Goal: Task Accomplishment & Management: Complete application form

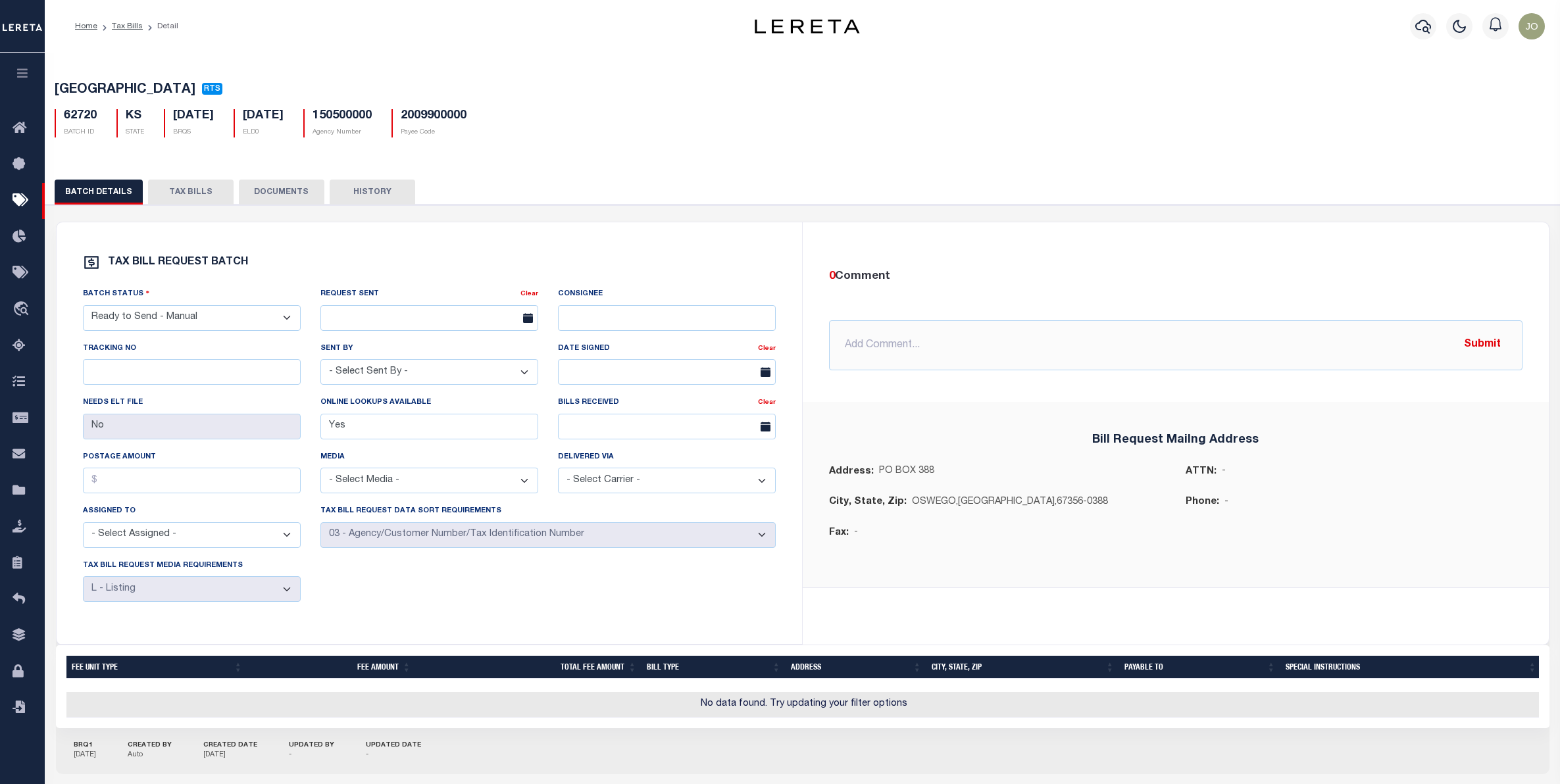
select select "RTS"
select select "27"
select select "20"
click at [21, 304] on icon "travel_explore" at bounding box center [23, 310] width 21 height 17
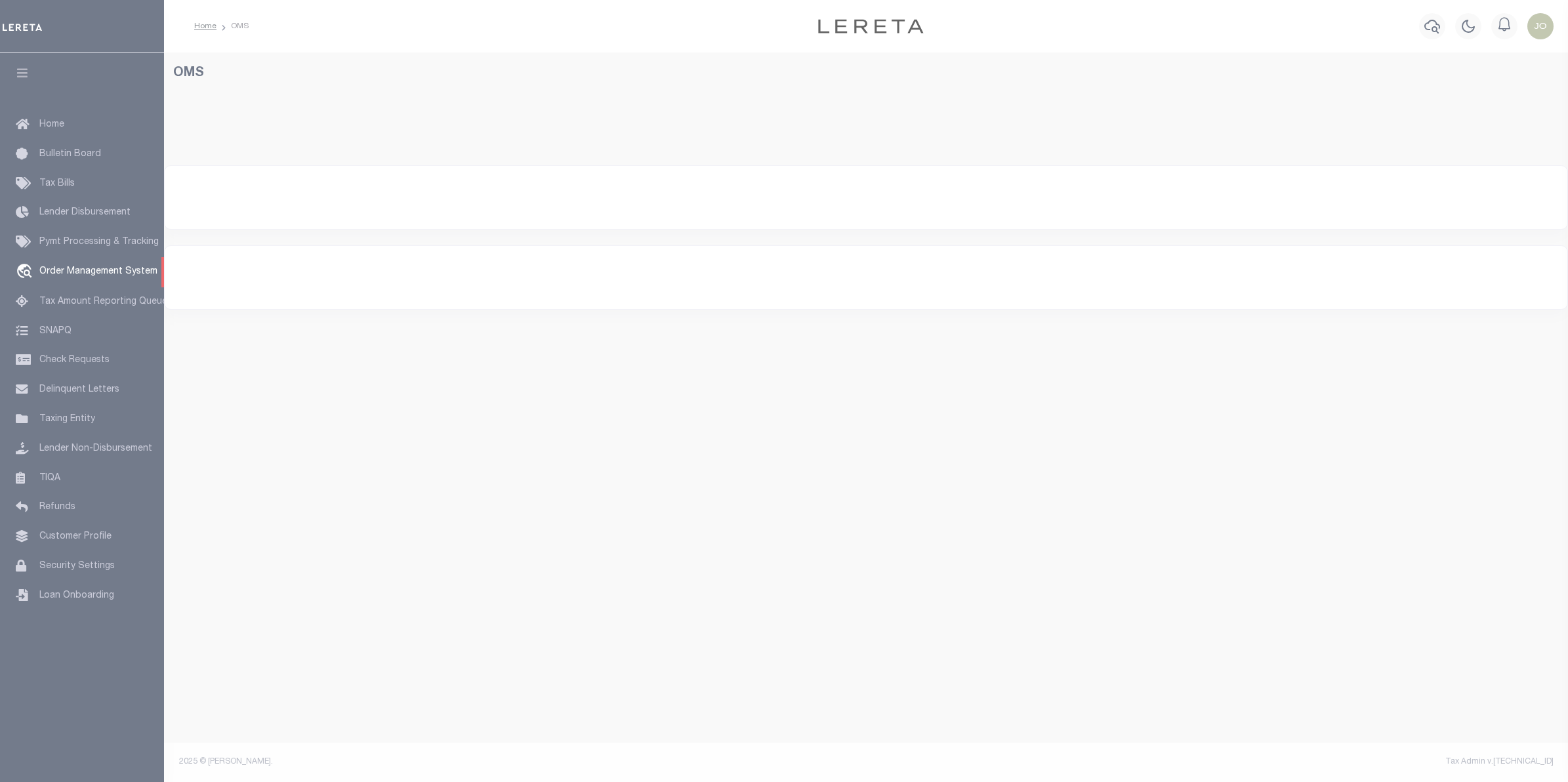
select select "200"
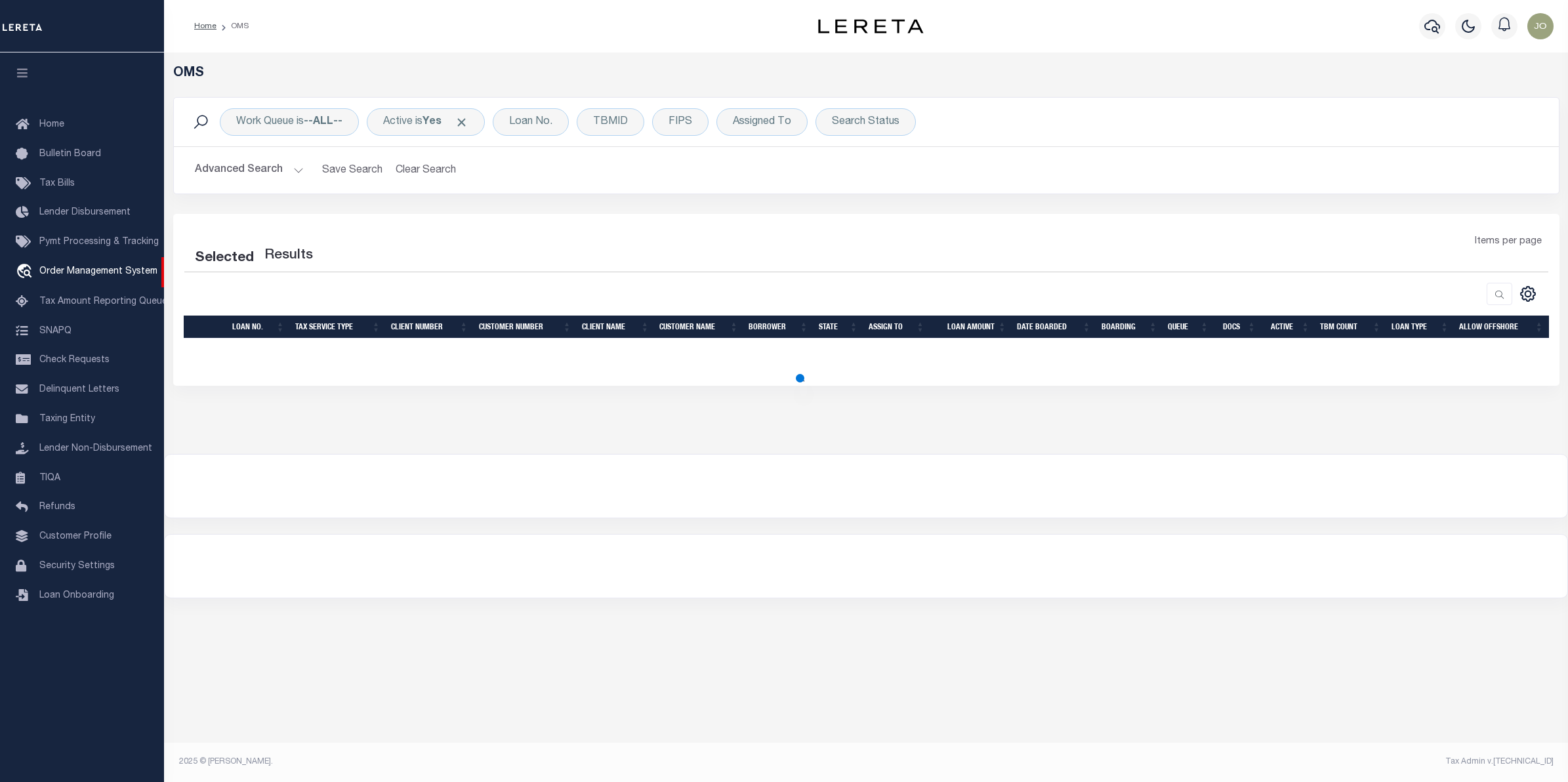
select select "200"
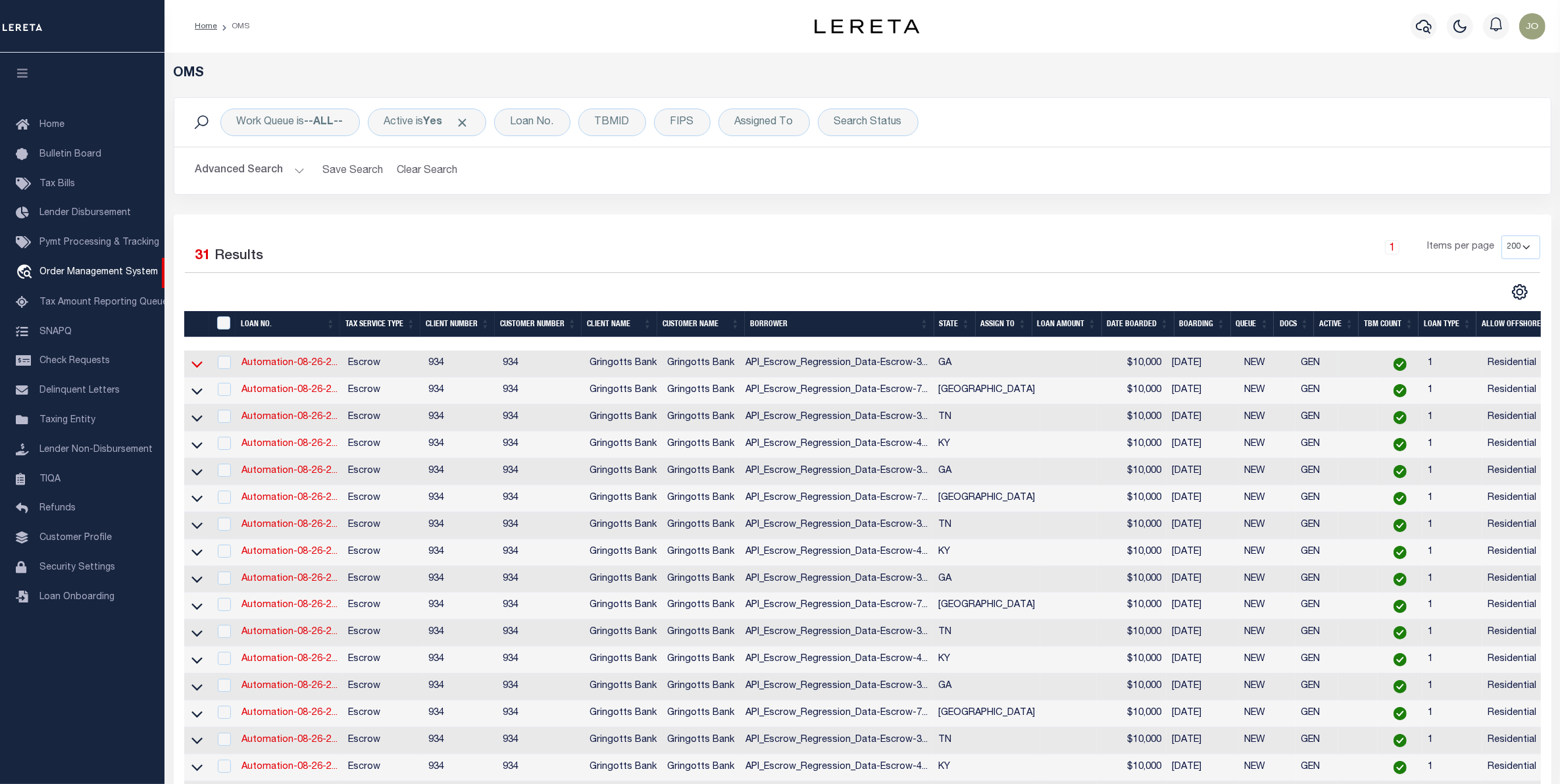
click at [194, 365] on icon at bounding box center [197, 364] width 11 height 14
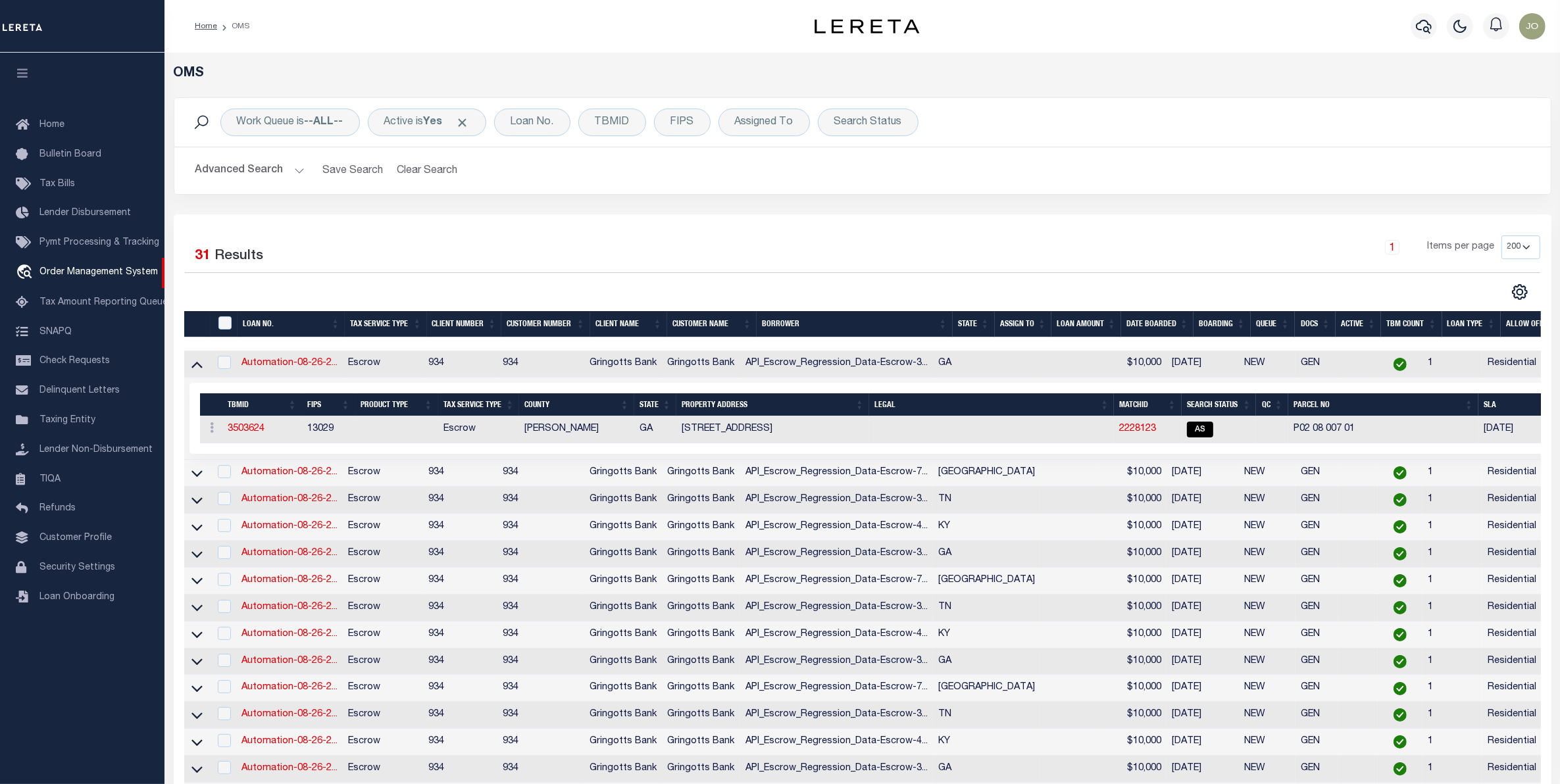
click at [194, 365] on icon at bounding box center [197, 364] width 11 height 14
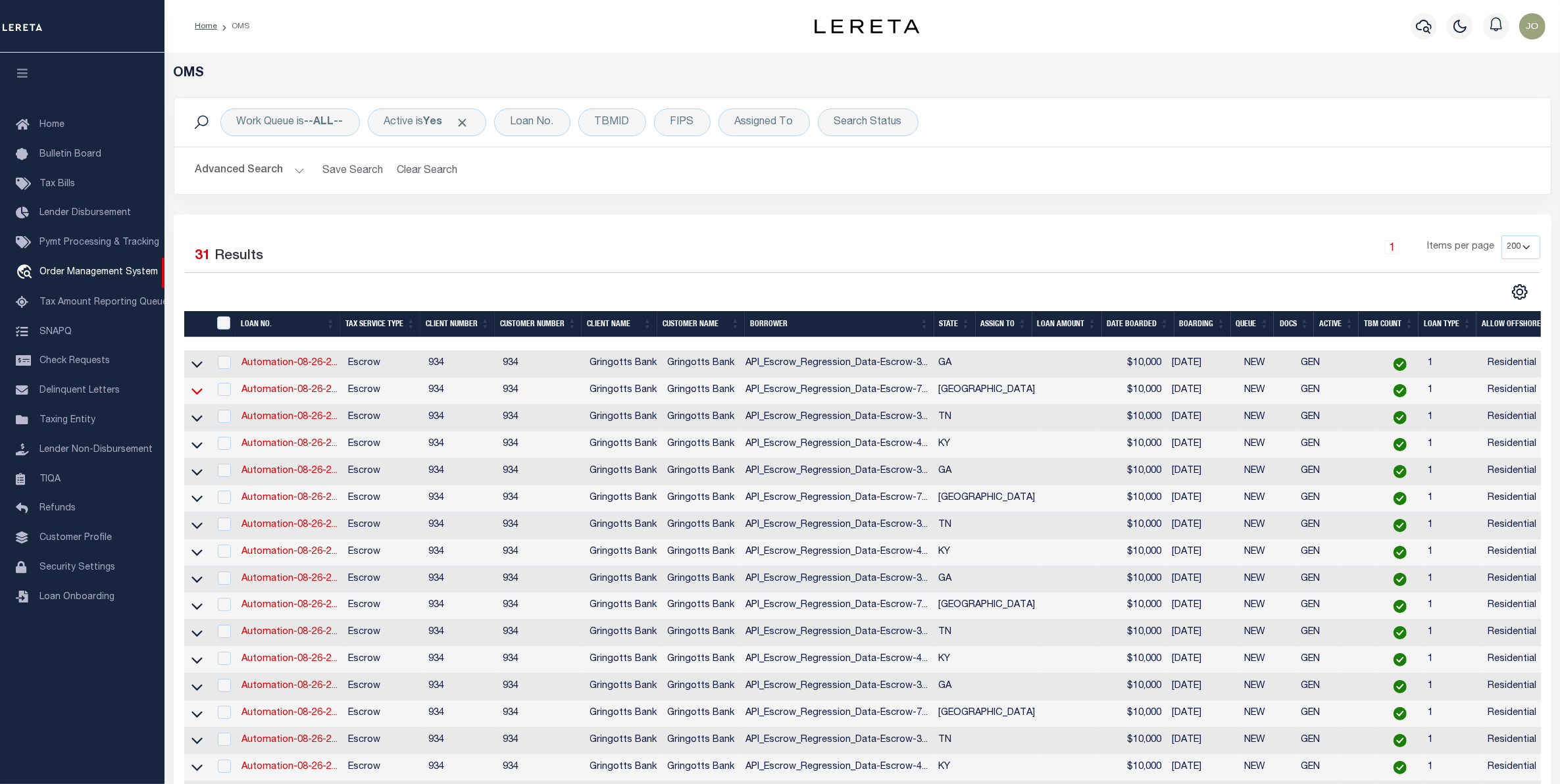
click at [198, 393] on icon at bounding box center [197, 391] width 11 height 14
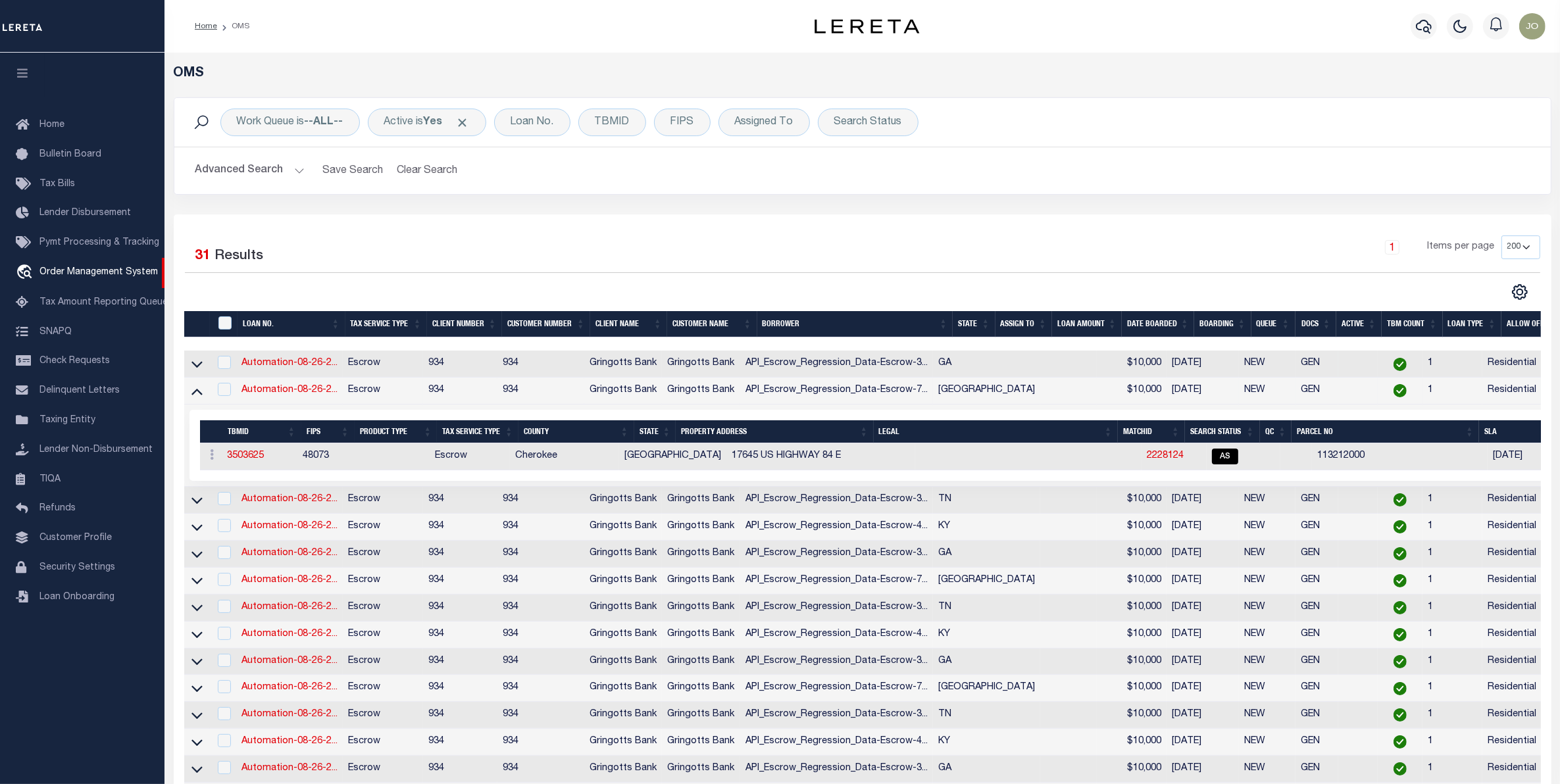
click at [198, 393] on icon at bounding box center [197, 391] width 11 height 14
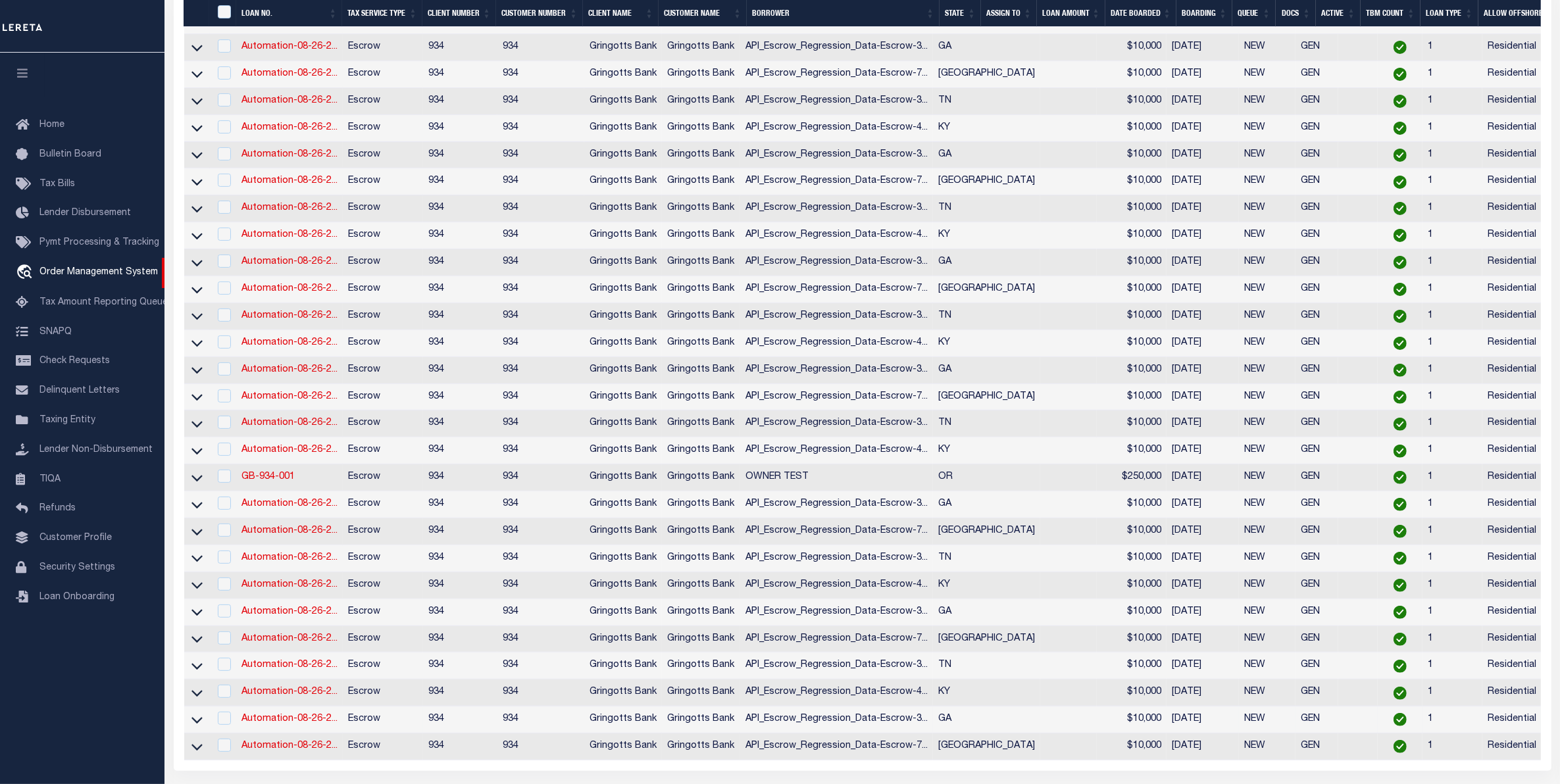
scroll to position [665, 0]
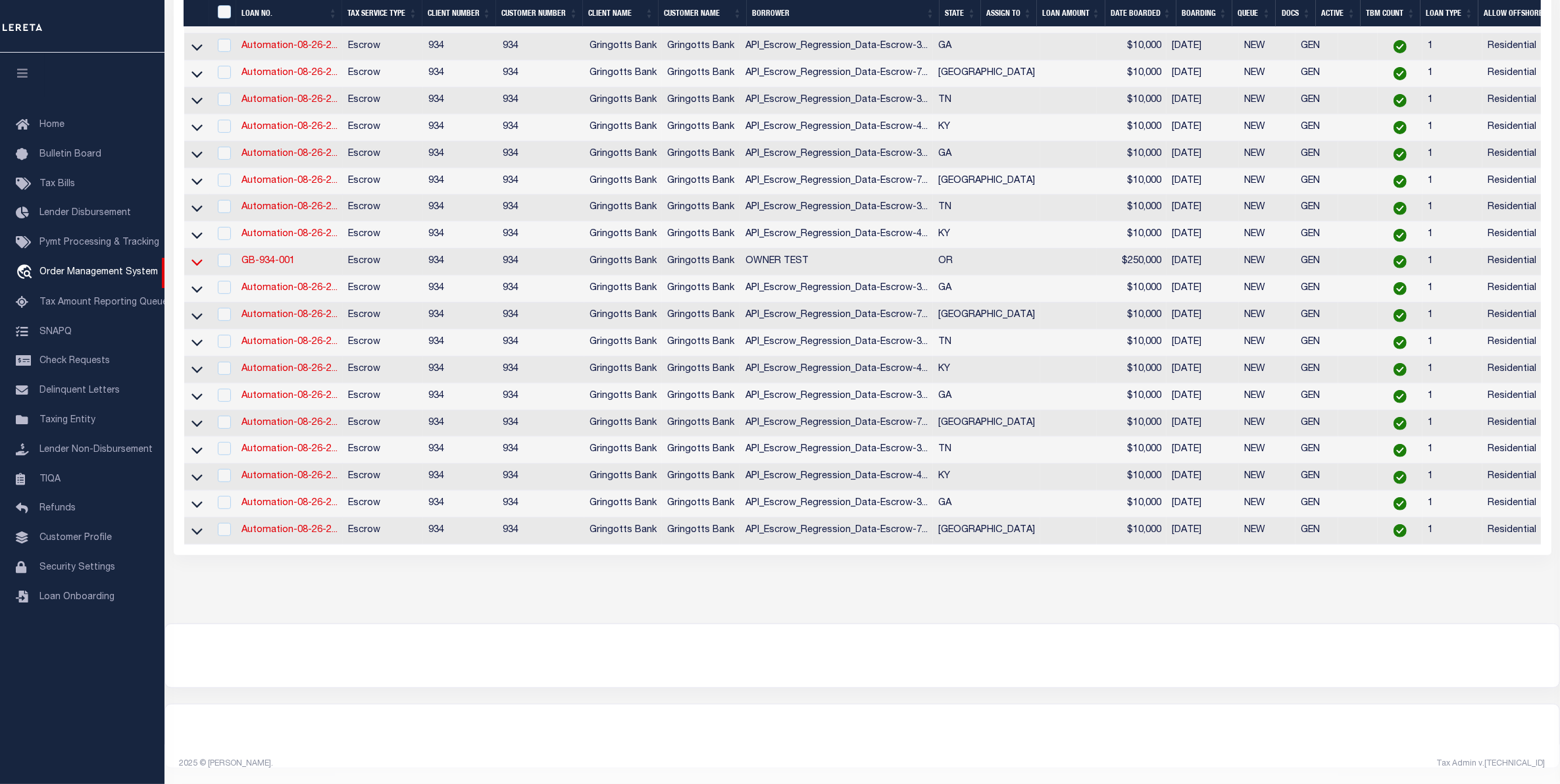
click at [192, 255] on icon at bounding box center [197, 262] width 11 height 14
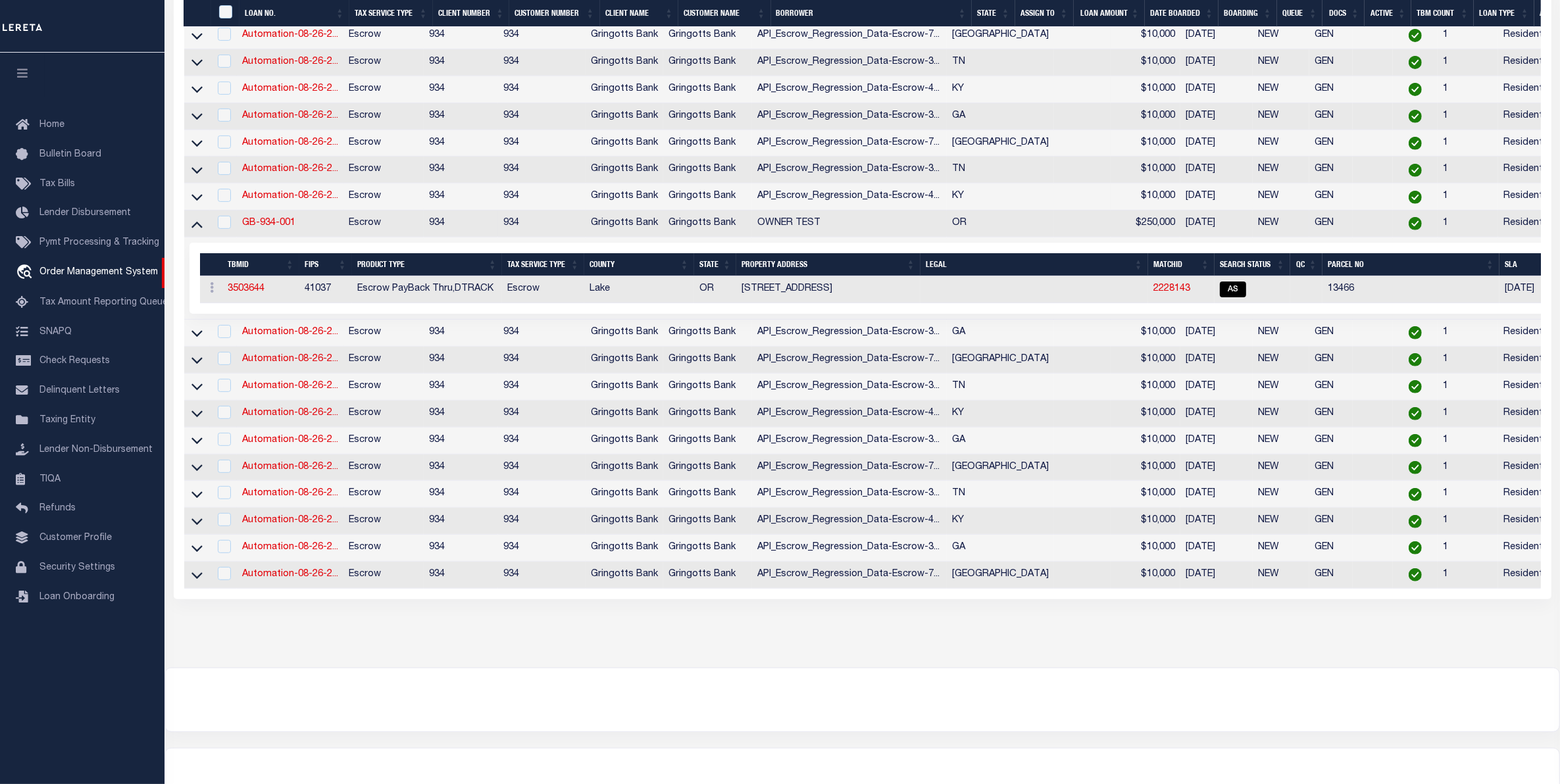
click at [192, 231] on icon at bounding box center [197, 224] width 11 height 14
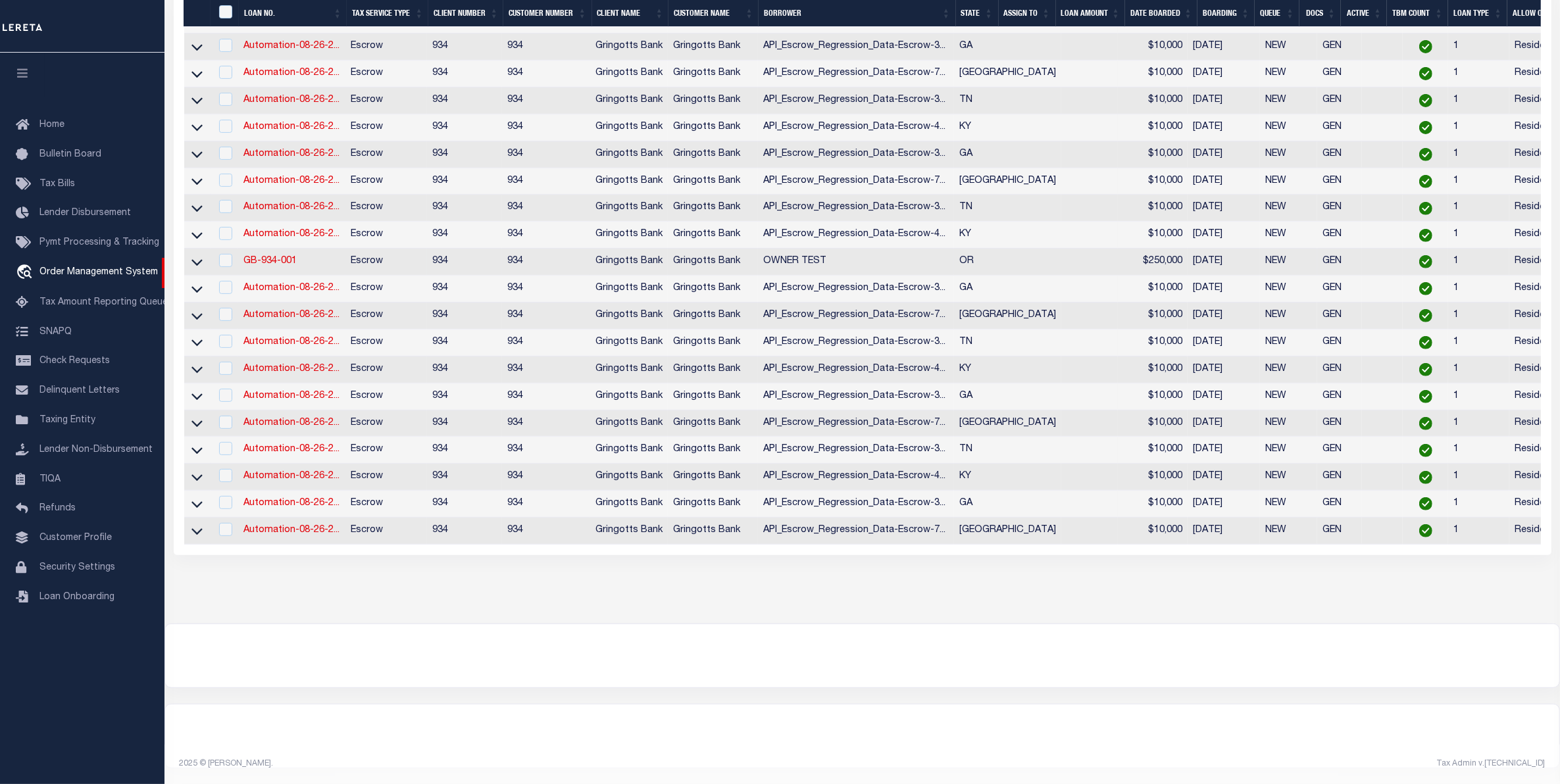
scroll to position [638, 0]
click at [192, 239] on icon at bounding box center [197, 235] width 11 height 7
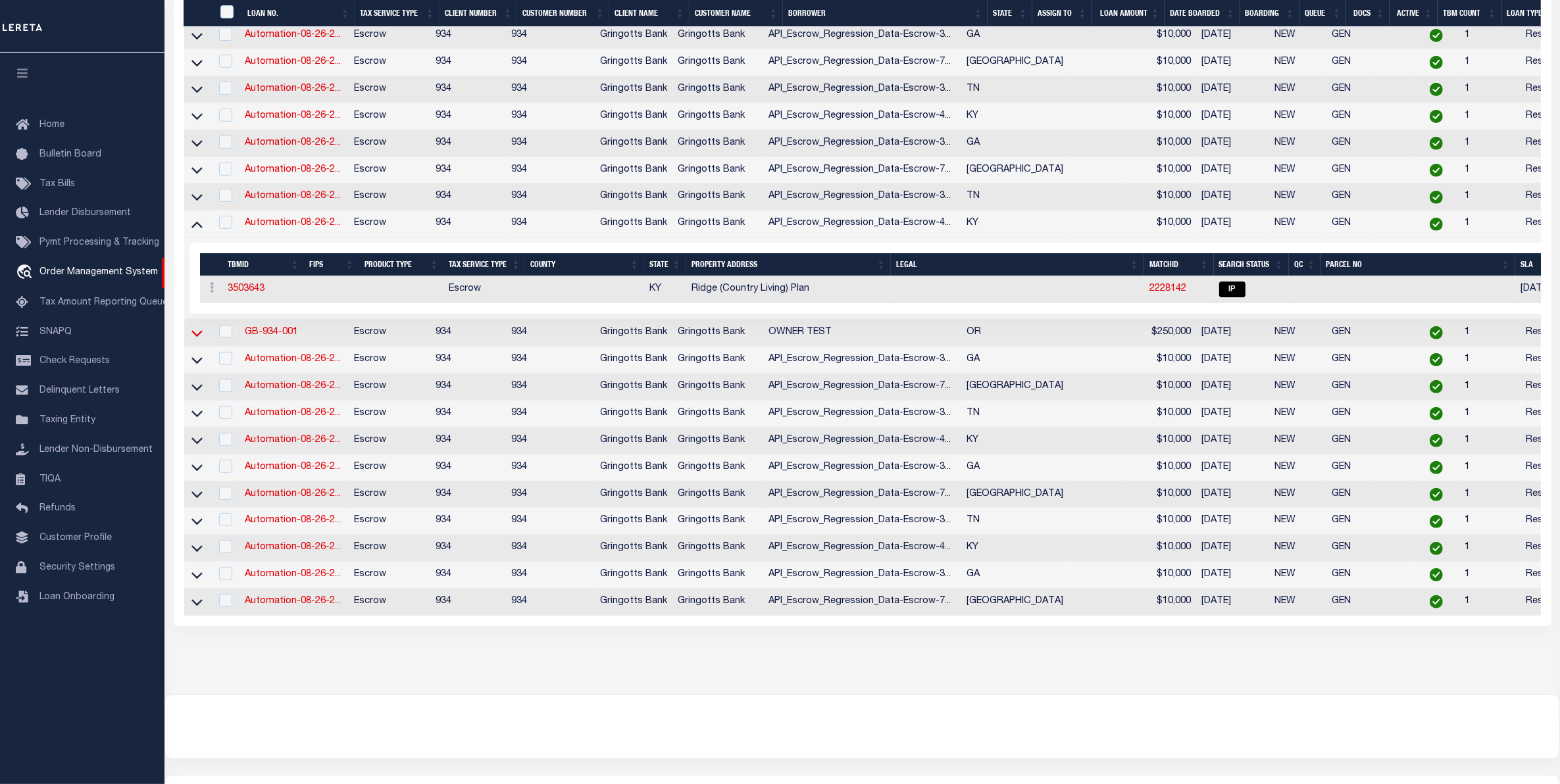
click at [199, 336] on icon at bounding box center [197, 334] width 11 height 7
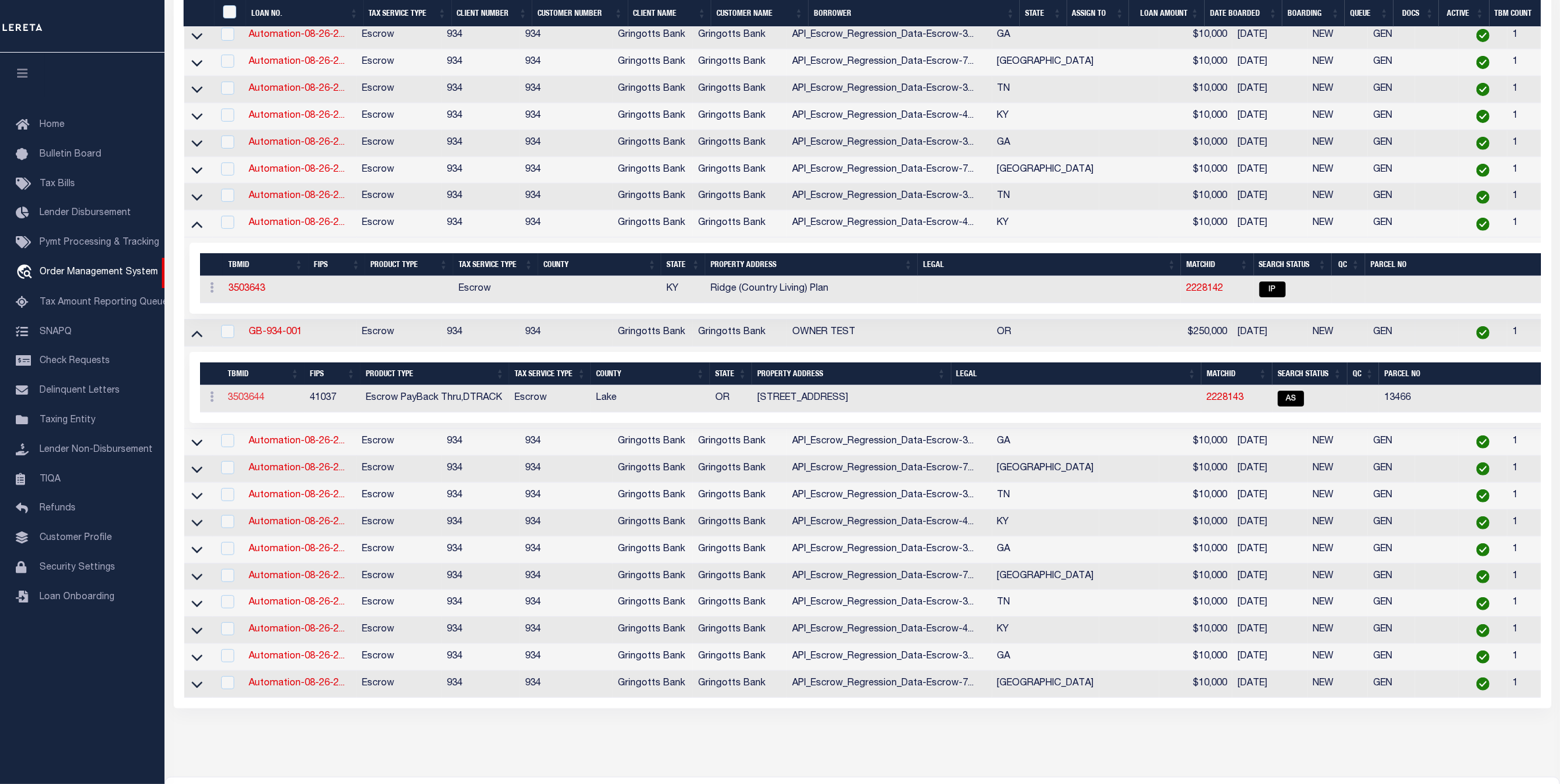
click at [251, 403] on link "3503644" at bounding box center [246, 398] width 37 height 9
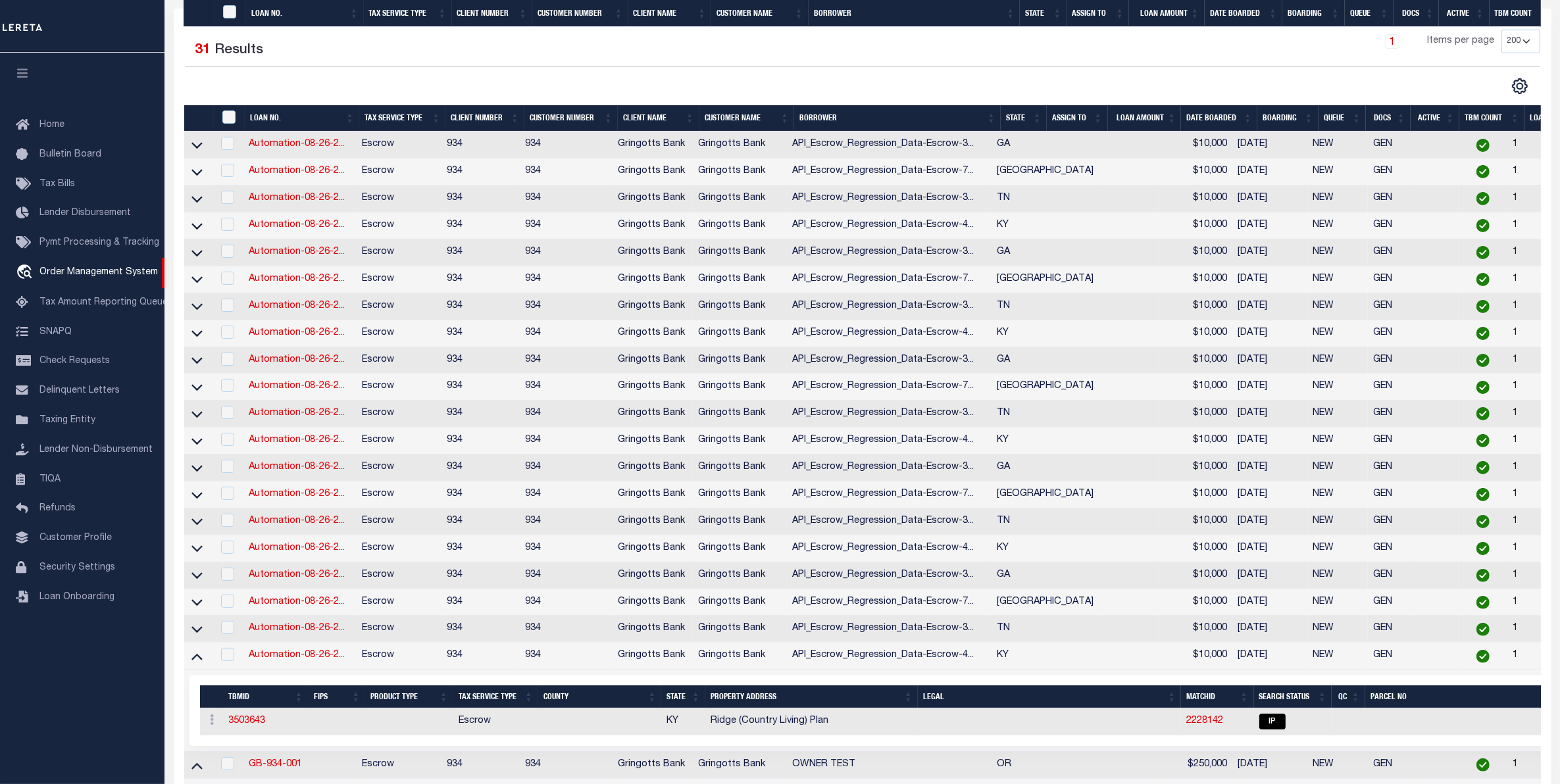
type input "GB-934-001"
type input "OWNER TEST"
select select
type input "[DATE]"
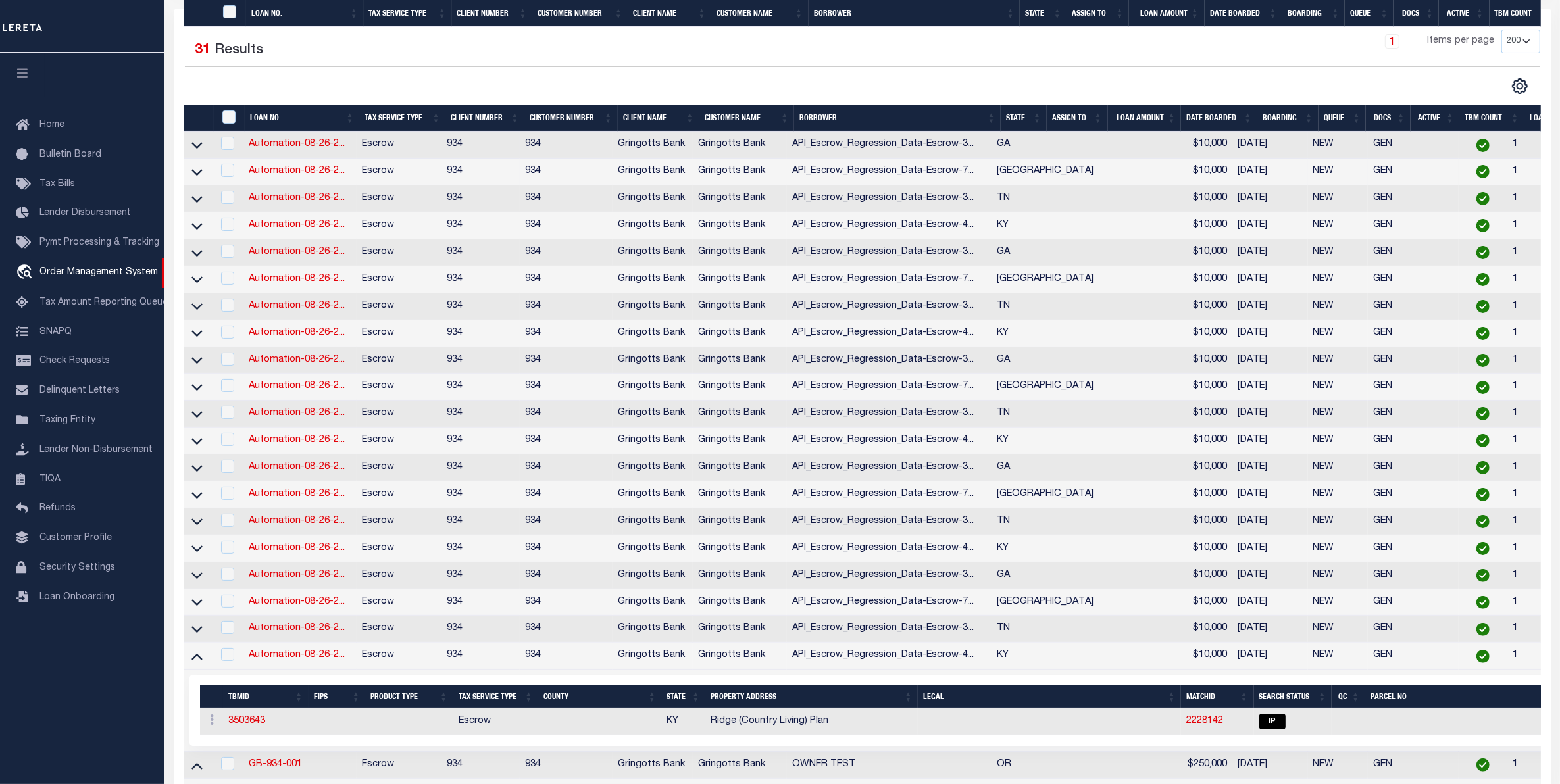
select select "10"
select select "Escrow"
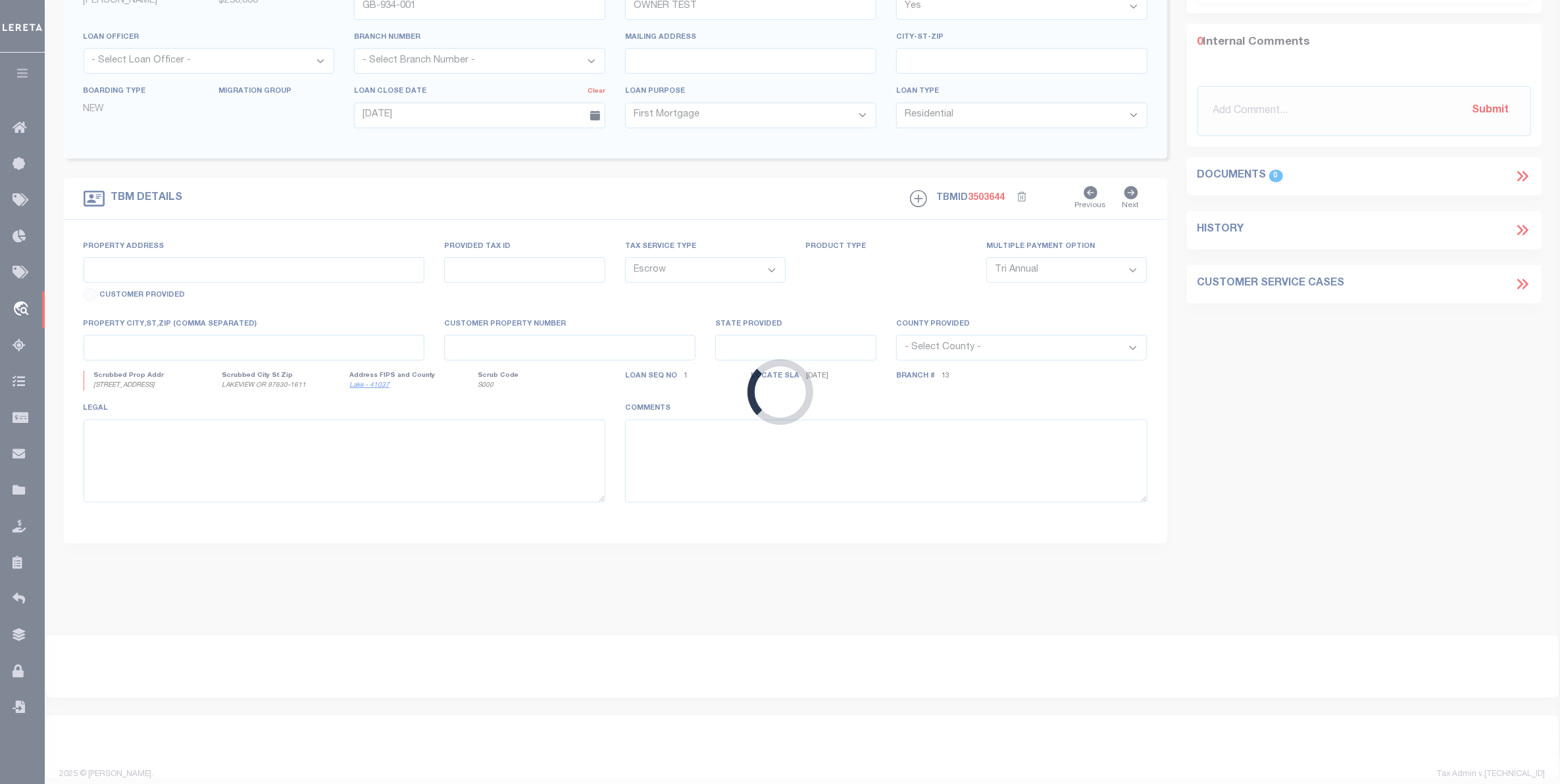
select select "155699"
select select "26309"
type input "[STREET_ADDRESS]"
type input "LAKEVIEW OR 97630-1611"
type input "OR"
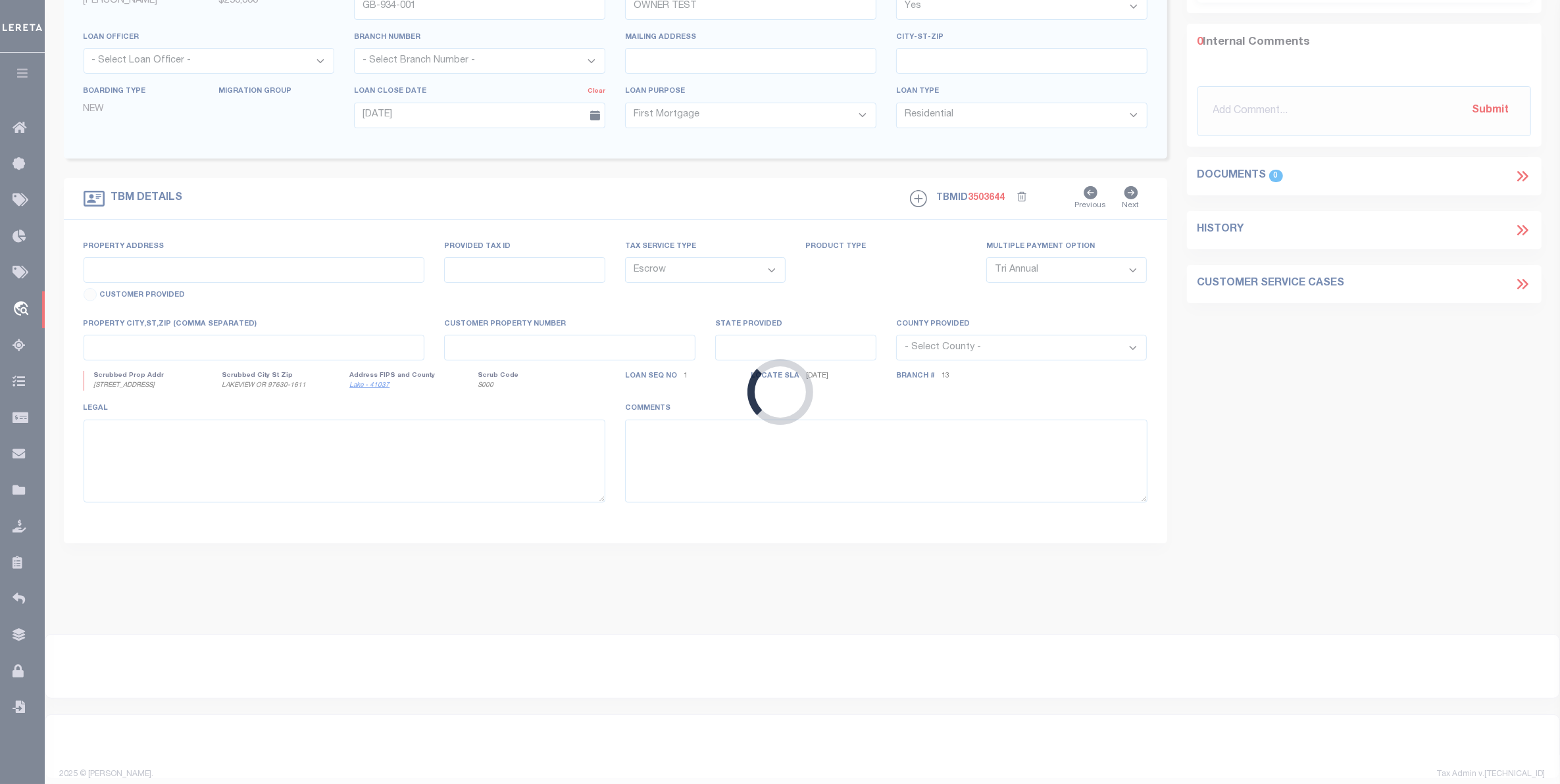
select select
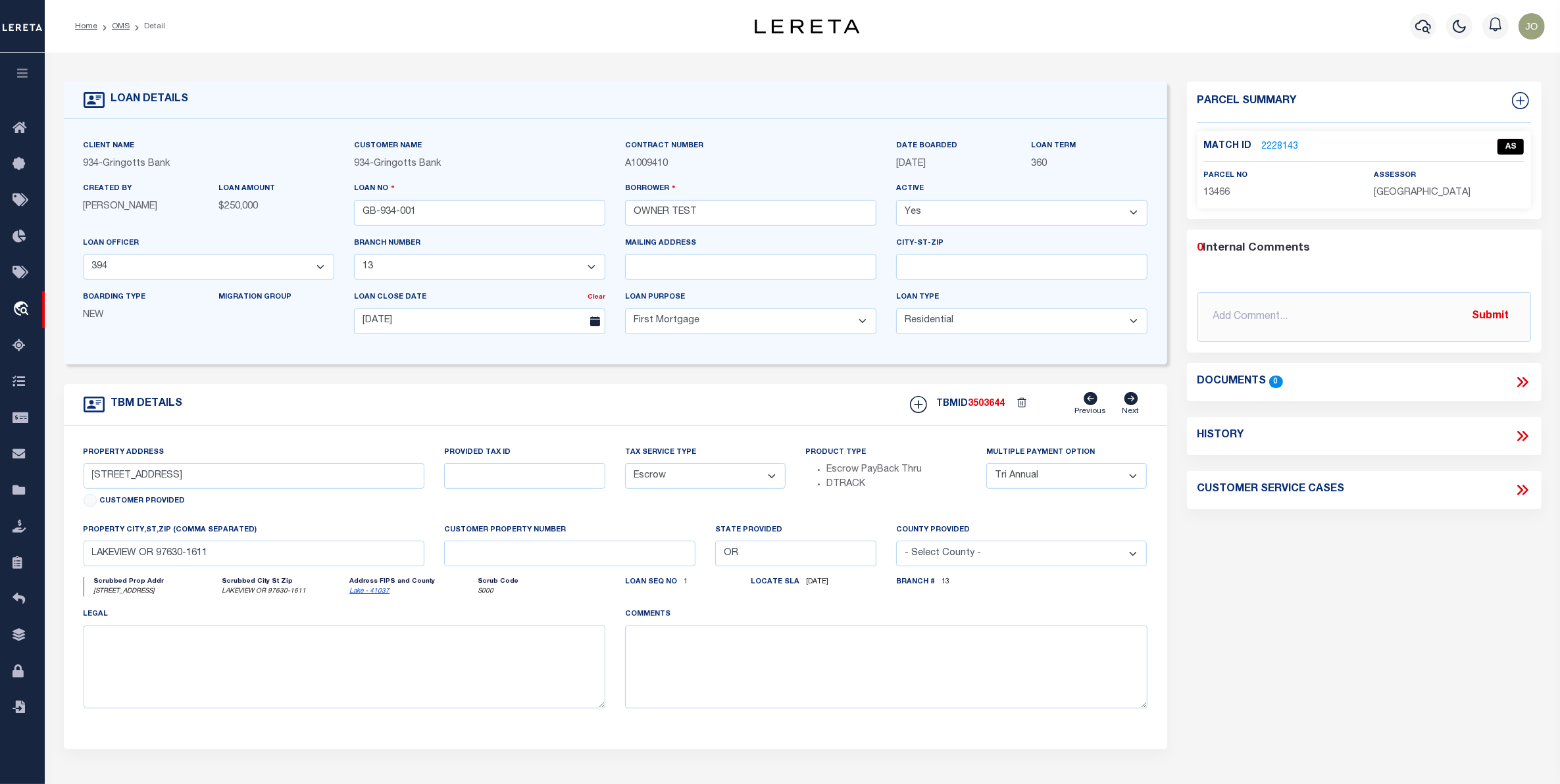
click at [1280, 141] on link "2228143" at bounding box center [1280, 147] width 37 height 14
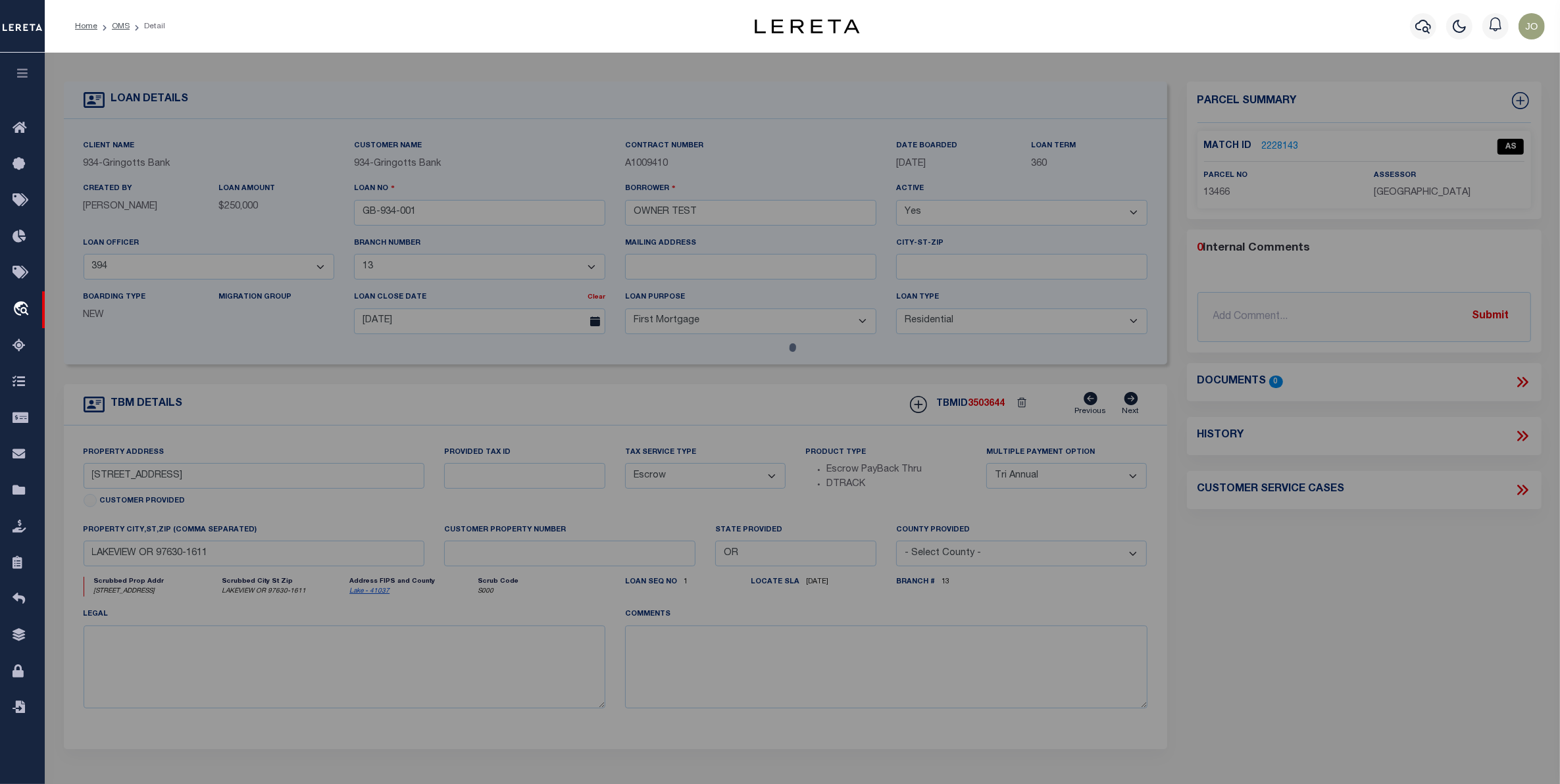
checkbox input "false"
type input "[PERSON_NAME] & [PERSON_NAME]"
select select "ATL"
select select "ADD"
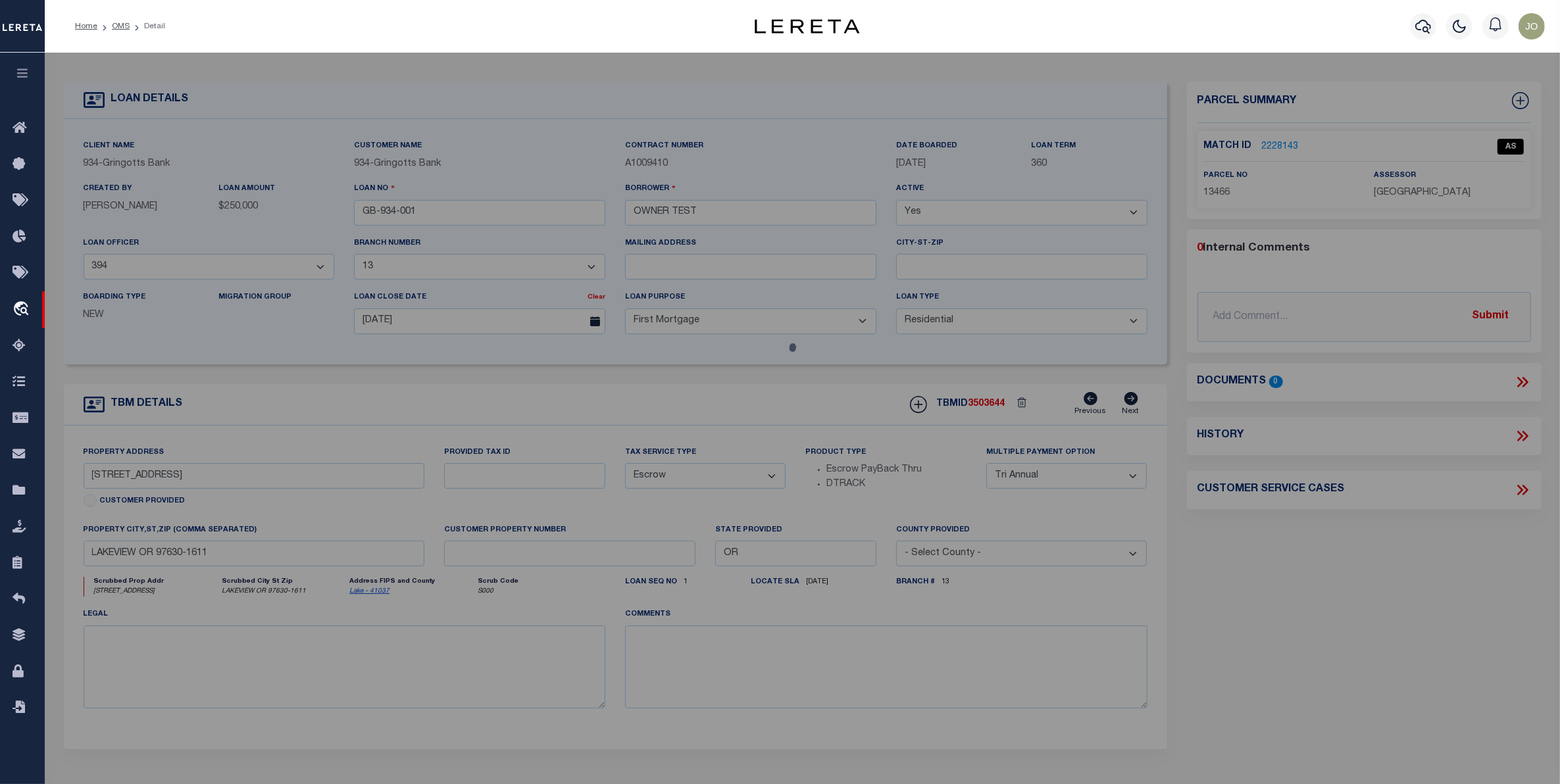
type input "[STREET_ADDRESS]"
checkbox input "false"
type input "LAKEVIEW, OR 97630"
type textarea "SECTION 15 TOWNSHIP 39S RANGE 20E QUARTER CD PRCL 3401 MAPTAX LOT: [VEHICLE_IDE…"
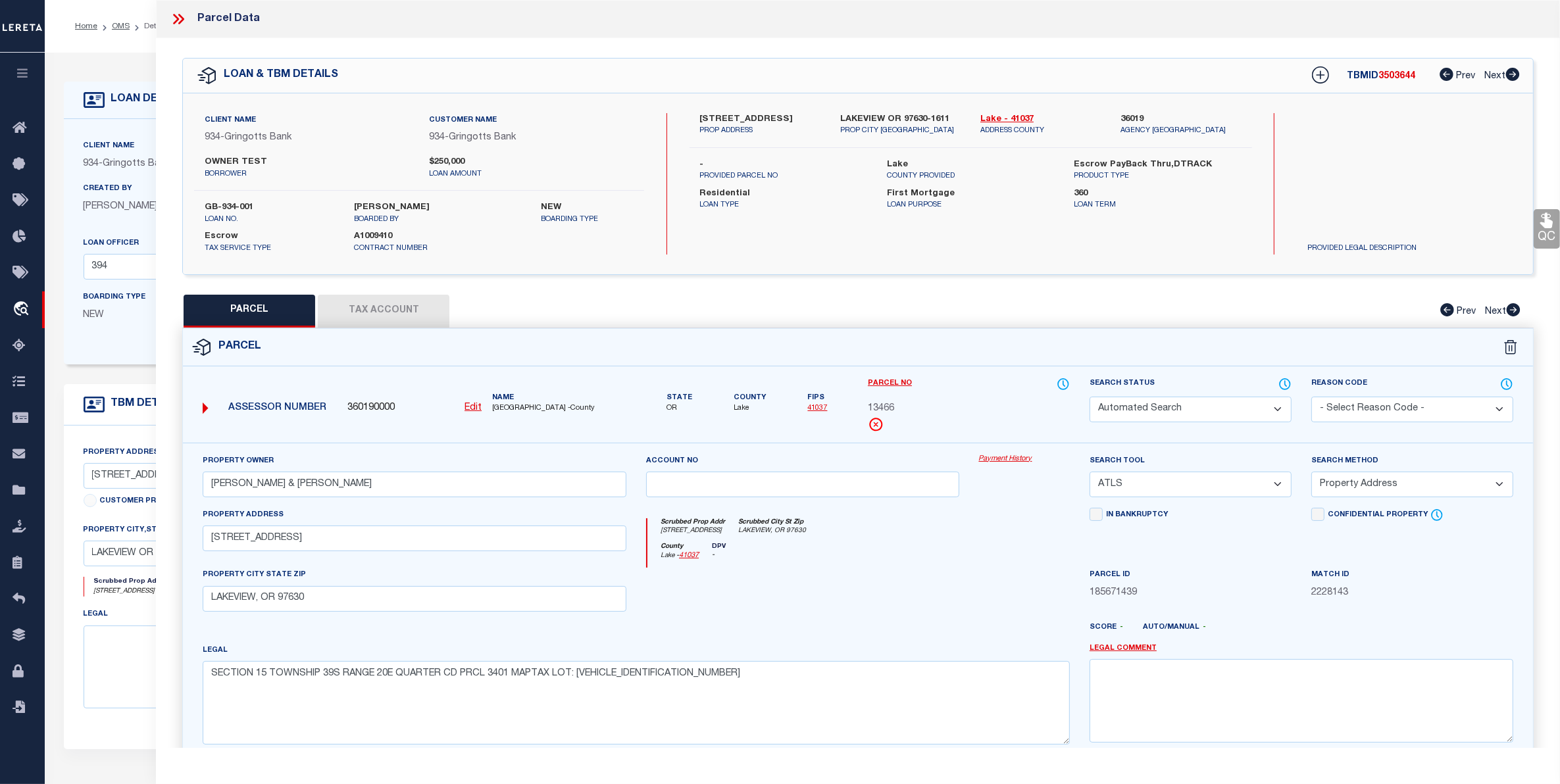
click at [1242, 405] on select "Automated Search Bad Parcel Complete Duplicate Parcel High Dollar Reporting In …" at bounding box center [1190, 409] width 202 height 25
click at [1089, 397] on select "Automated Search Bad Parcel Complete Duplicate Parcel High Dollar Reporting In …" at bounding box center [1190, 409] width 202 height 25
click at [1213, 404] on select "Automated Search Bad Parcel Complete Duplicate Parcel High Dollar Reporting In …" at bounding box center [1190, 409] width 202 height 25
select select "IP"
click at [1089, 397] on select "Automated Search Bad Parcel Complete Duplicate Parcel High Dollar Reporting In …" at bounding box center [1190, 409] width 202 height 25
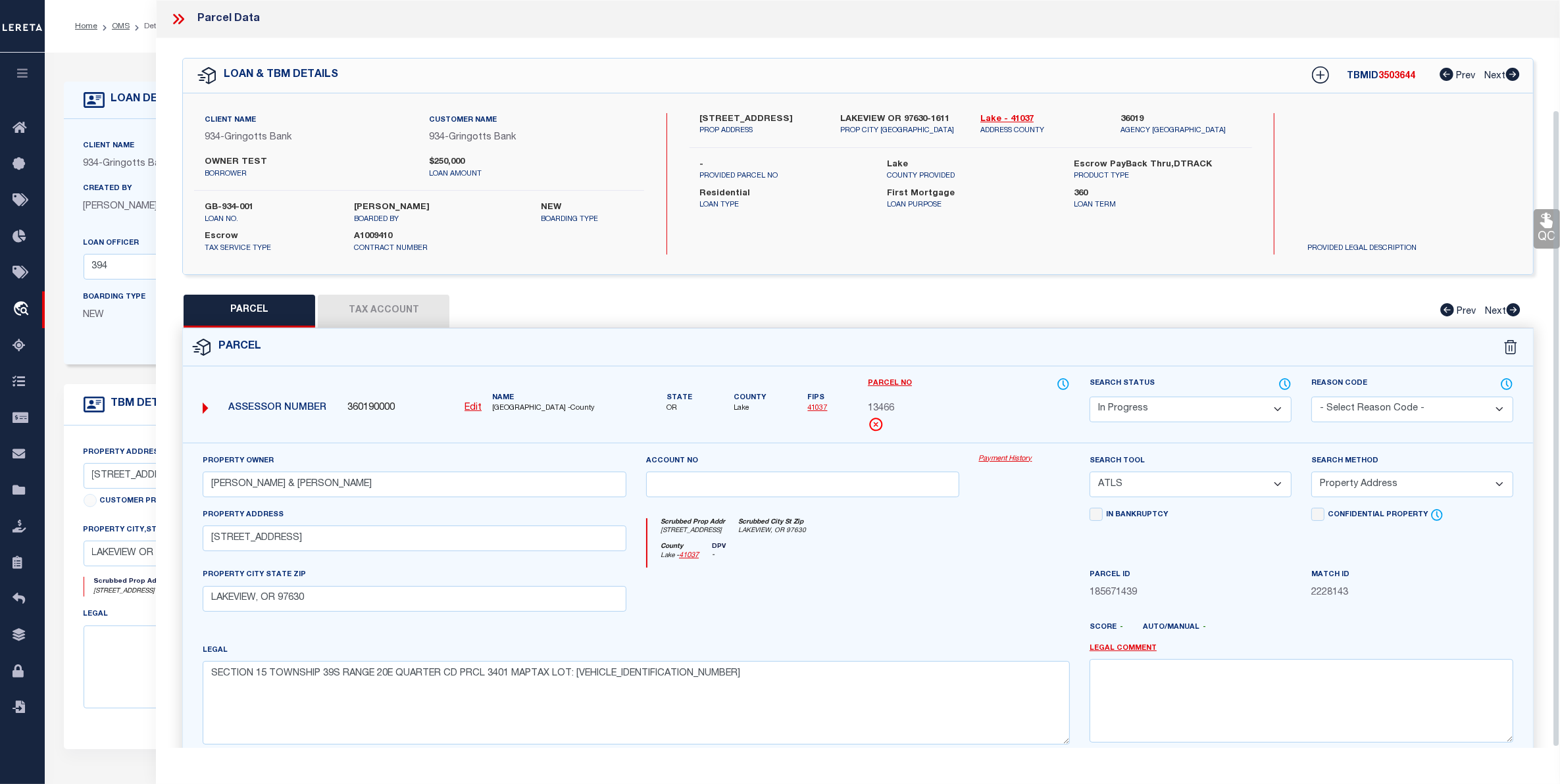
scroll to position [129, 0]
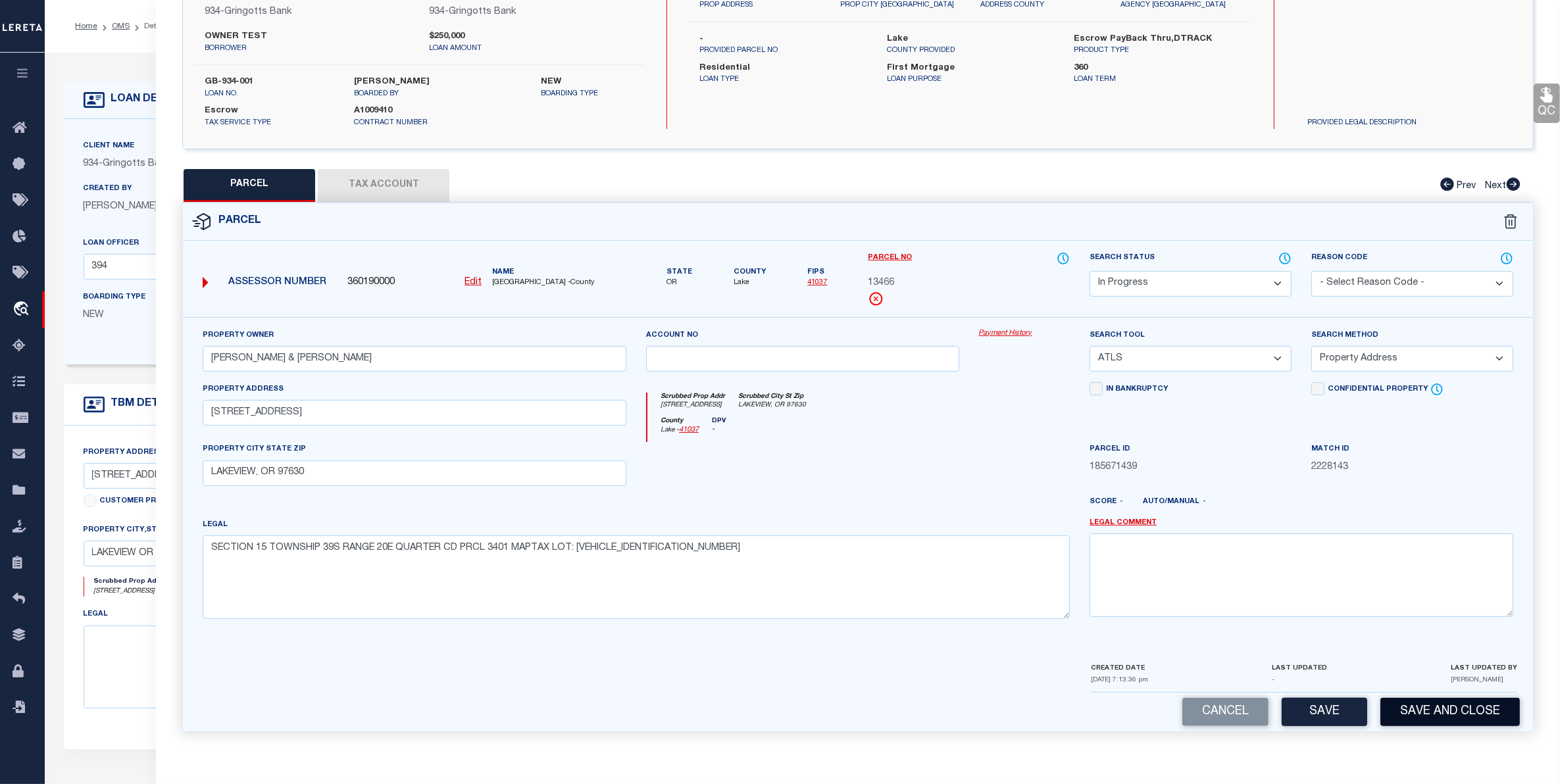
click at [1437, 710] on button "Save and Close" at bounding box center [1450, 712] width 139 height 28
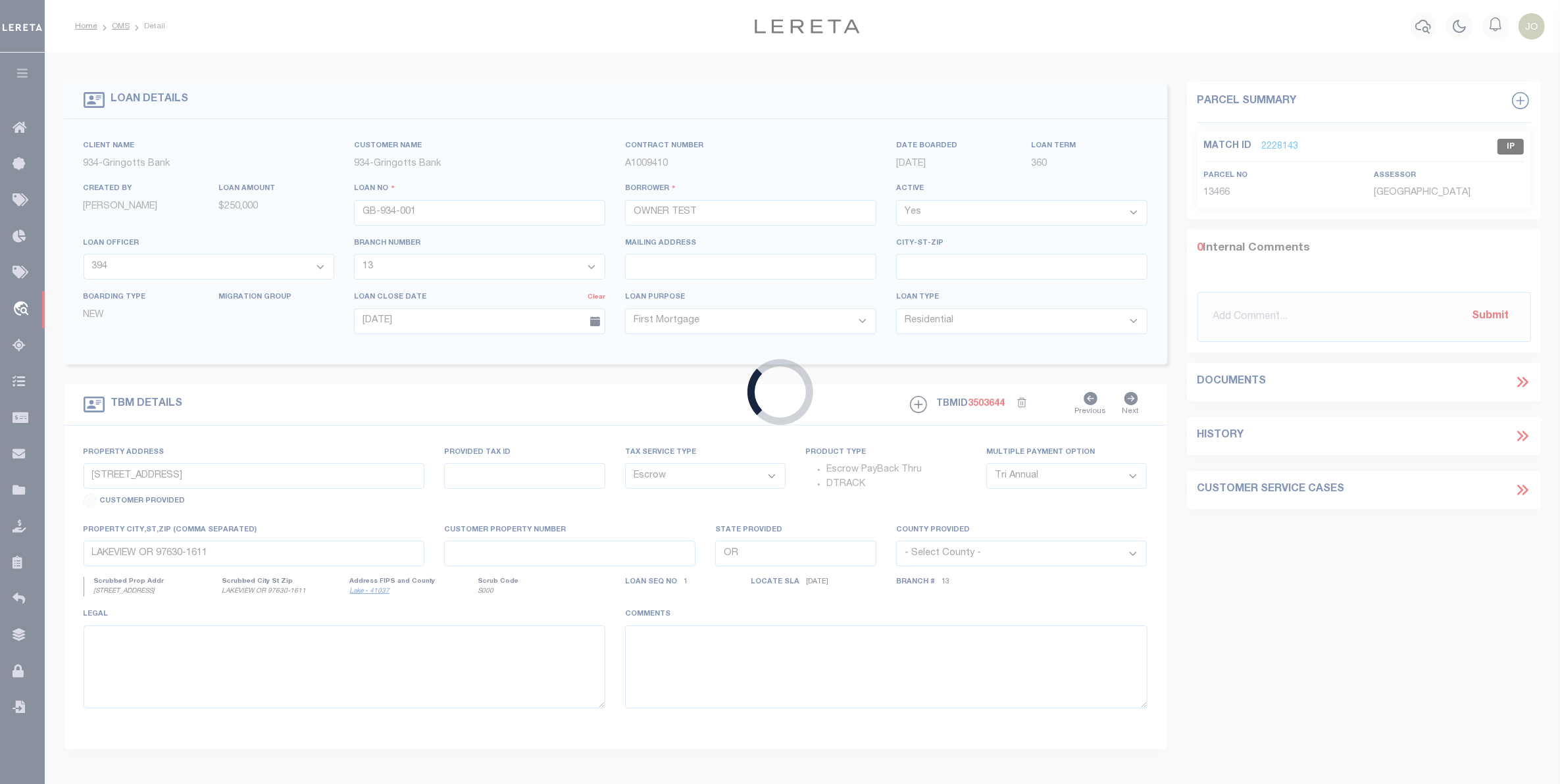
select select
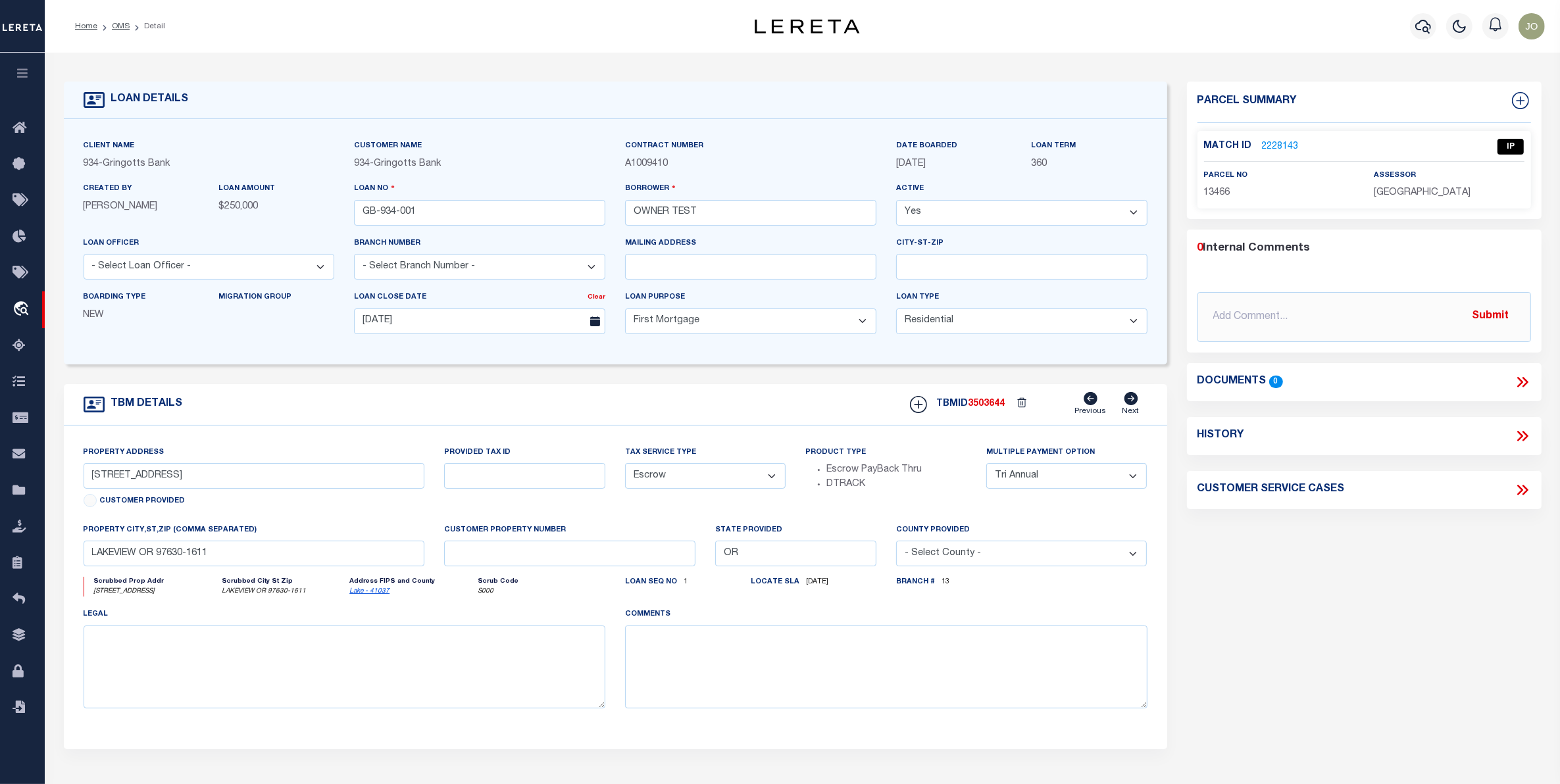
select select "AS"
click at [1283, 148] on link "2228143" at bounding box center [1280, 147] width 37 height 14
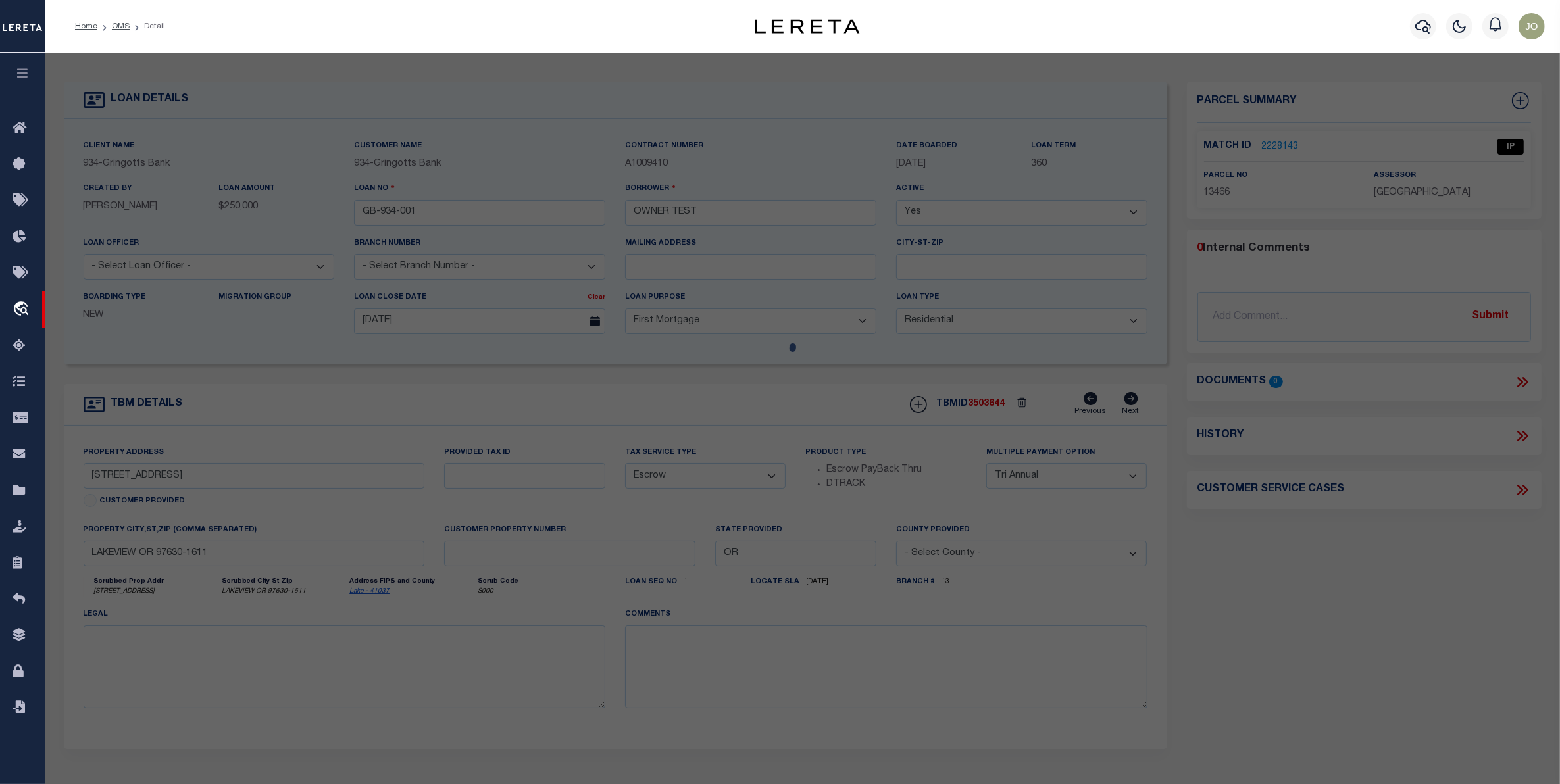
select select
checkbox input "false"
select select "IP"
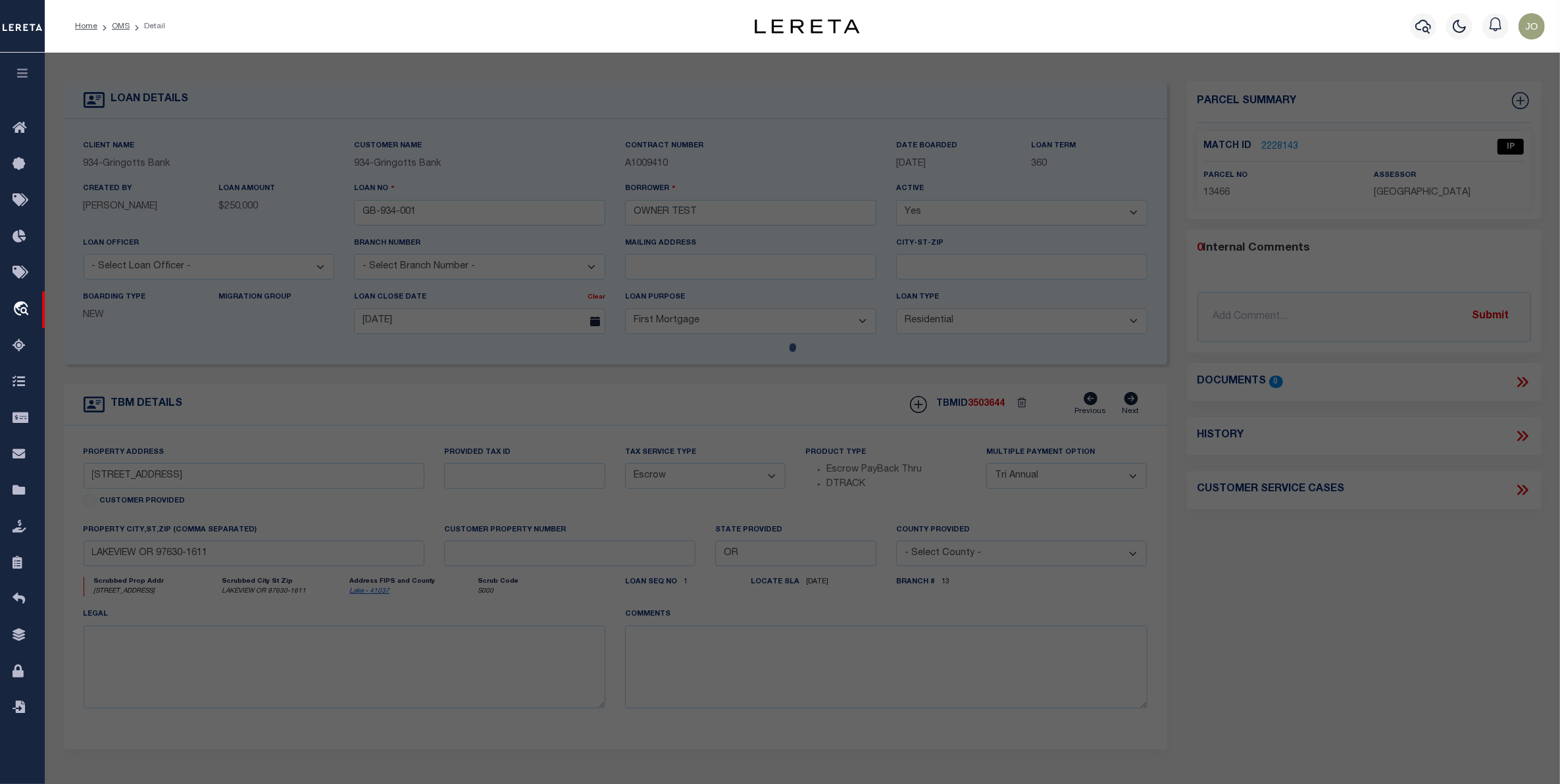
type input "[PERSON_NAME] & [PERSON_NAME]"
select select "ATL"
select select "ADD"
type input "[STREET_ADDRESS]"
type input "LAKEVIEW, OR 97630"
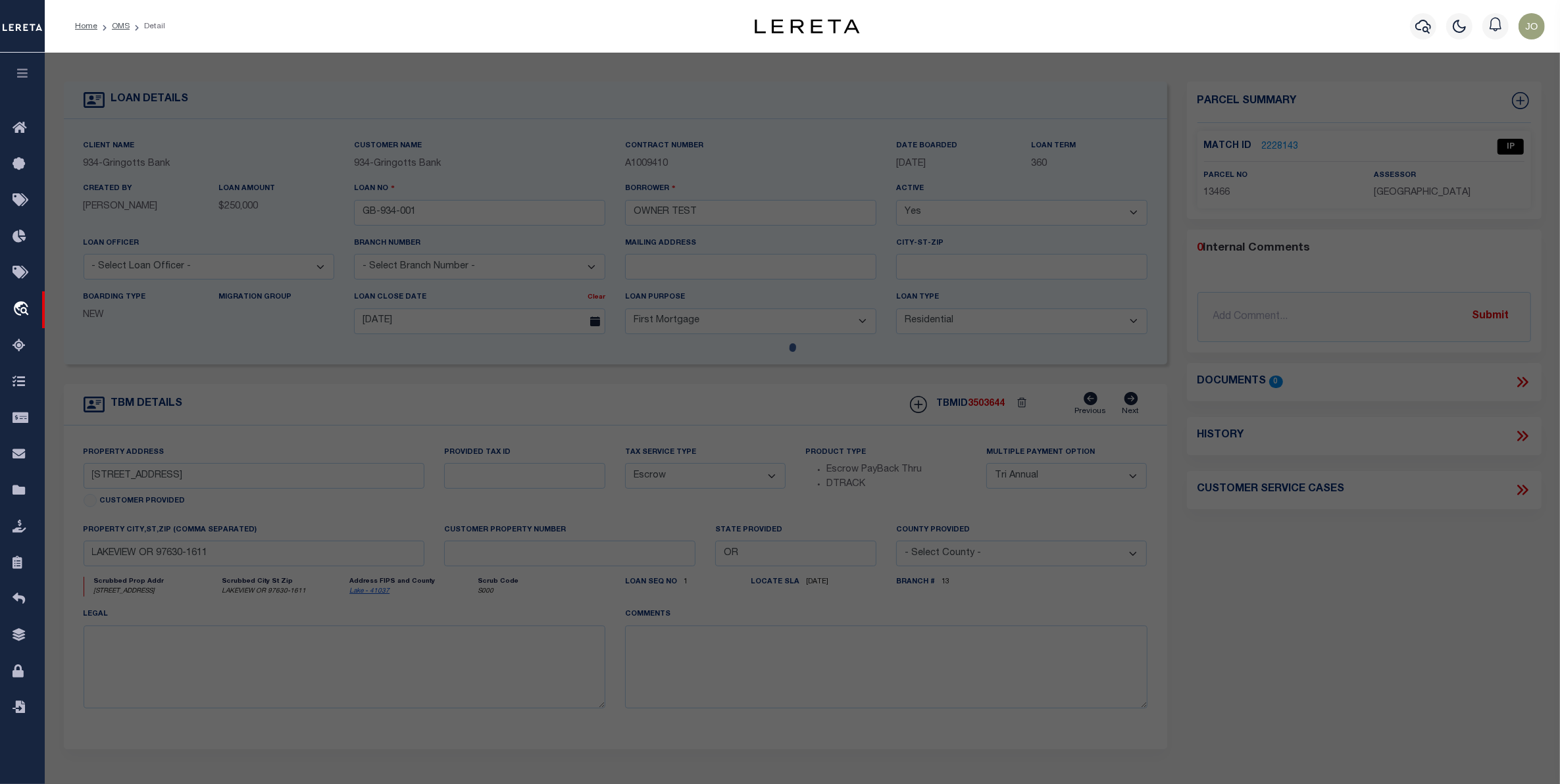
type textarea "SECTION 15 TOWNSHIP 39S RANGE 20E QUARTER CD PRCL 3401 MAPTAX LOT: [VEHICLE_IDE…"
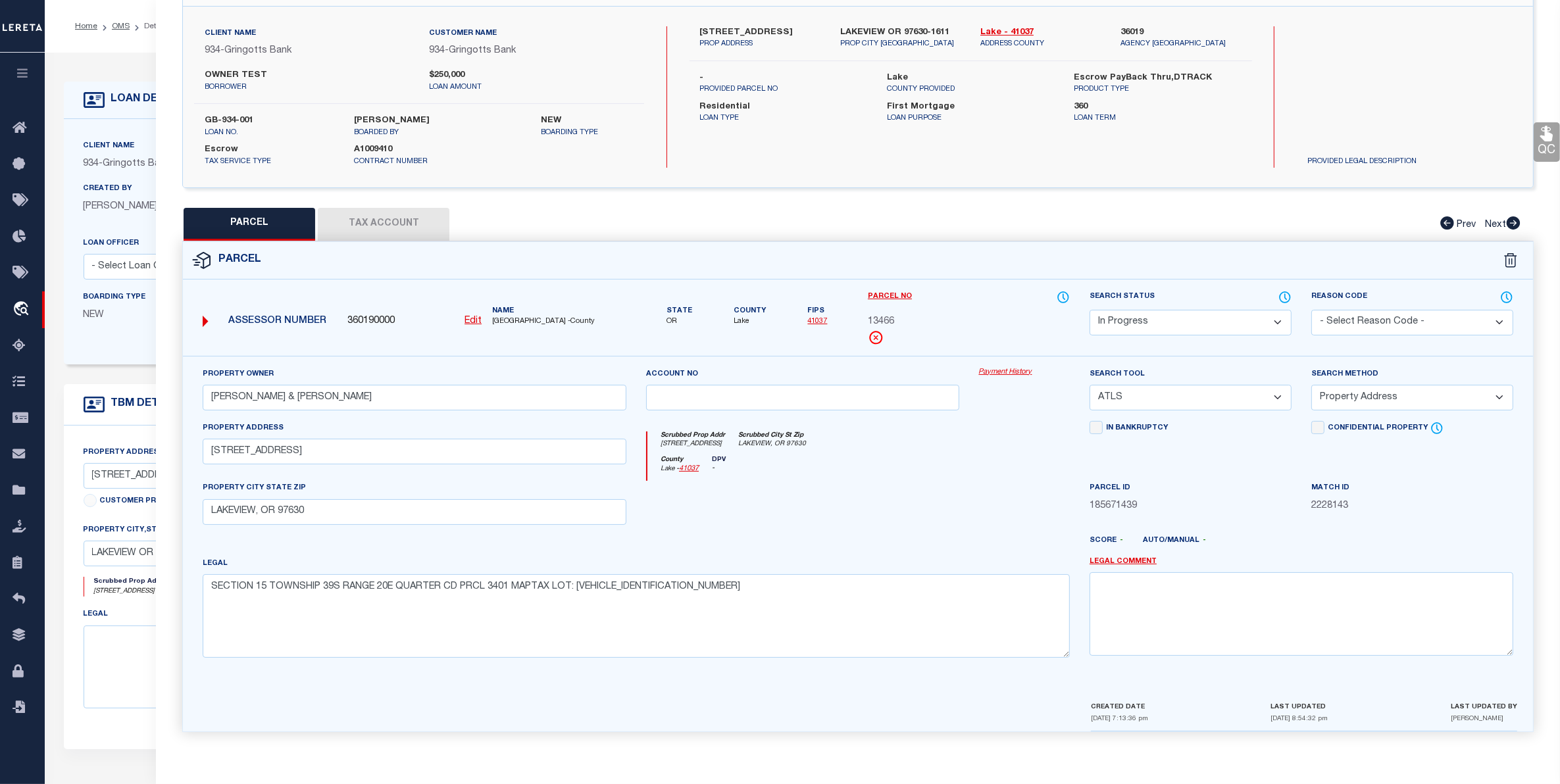
click at [1274, 320] on select "Automated Search Bad Parcel Complete Duplicate Parcel High Dollar Reporting In …" at bounding box center [1190, 322] width 202 height 25
select select "AS"
click at [1089, 310] on select "Automated Search Bad Parcel Complete Duplicate Parcel High Dollar Reporting In …" at bounding box center [1190, 322] width 202 height 25
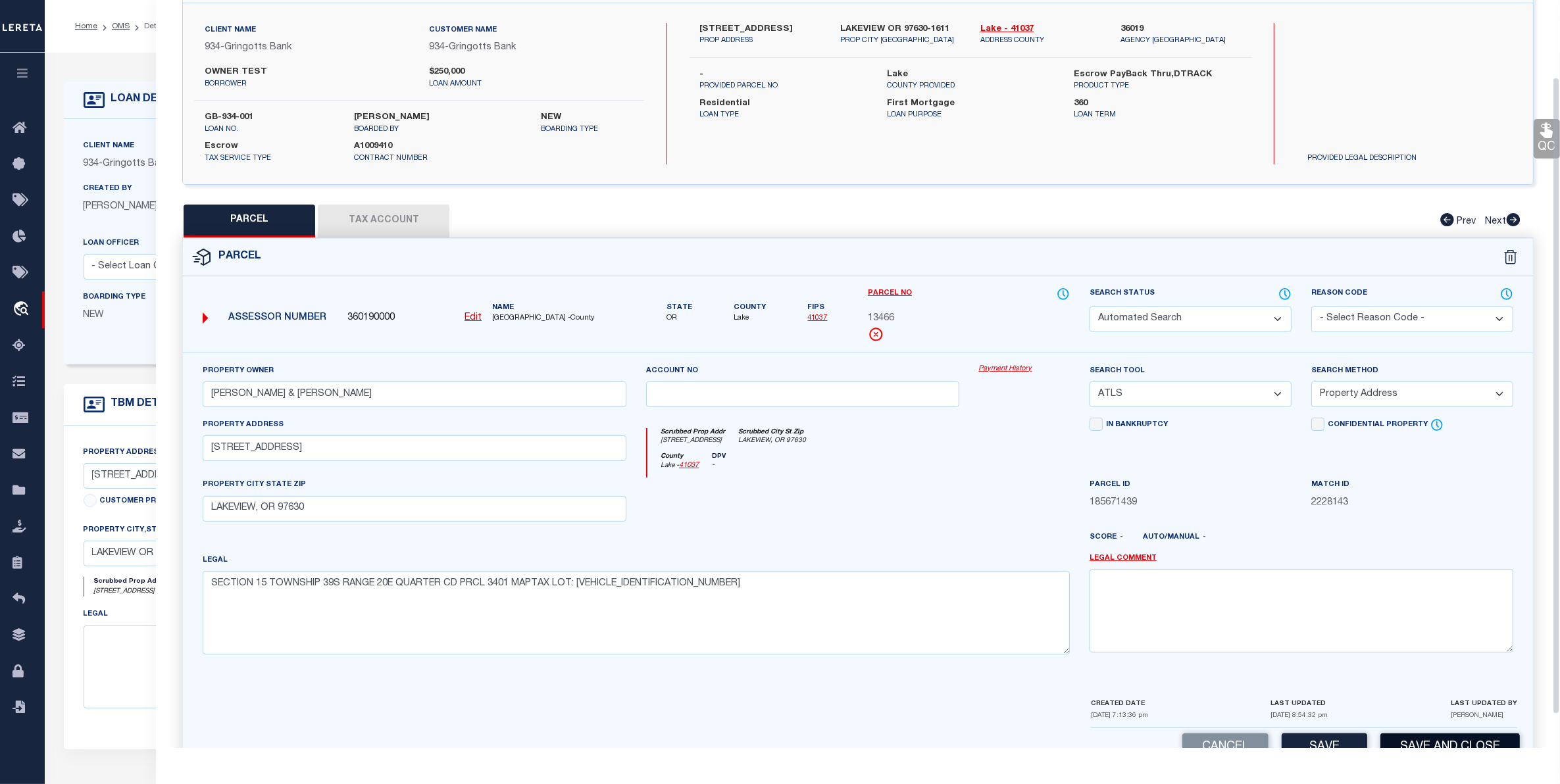
click at [1443, 742] on button "Save and Close" at bounding box center [1450, 747] width 139 height 28
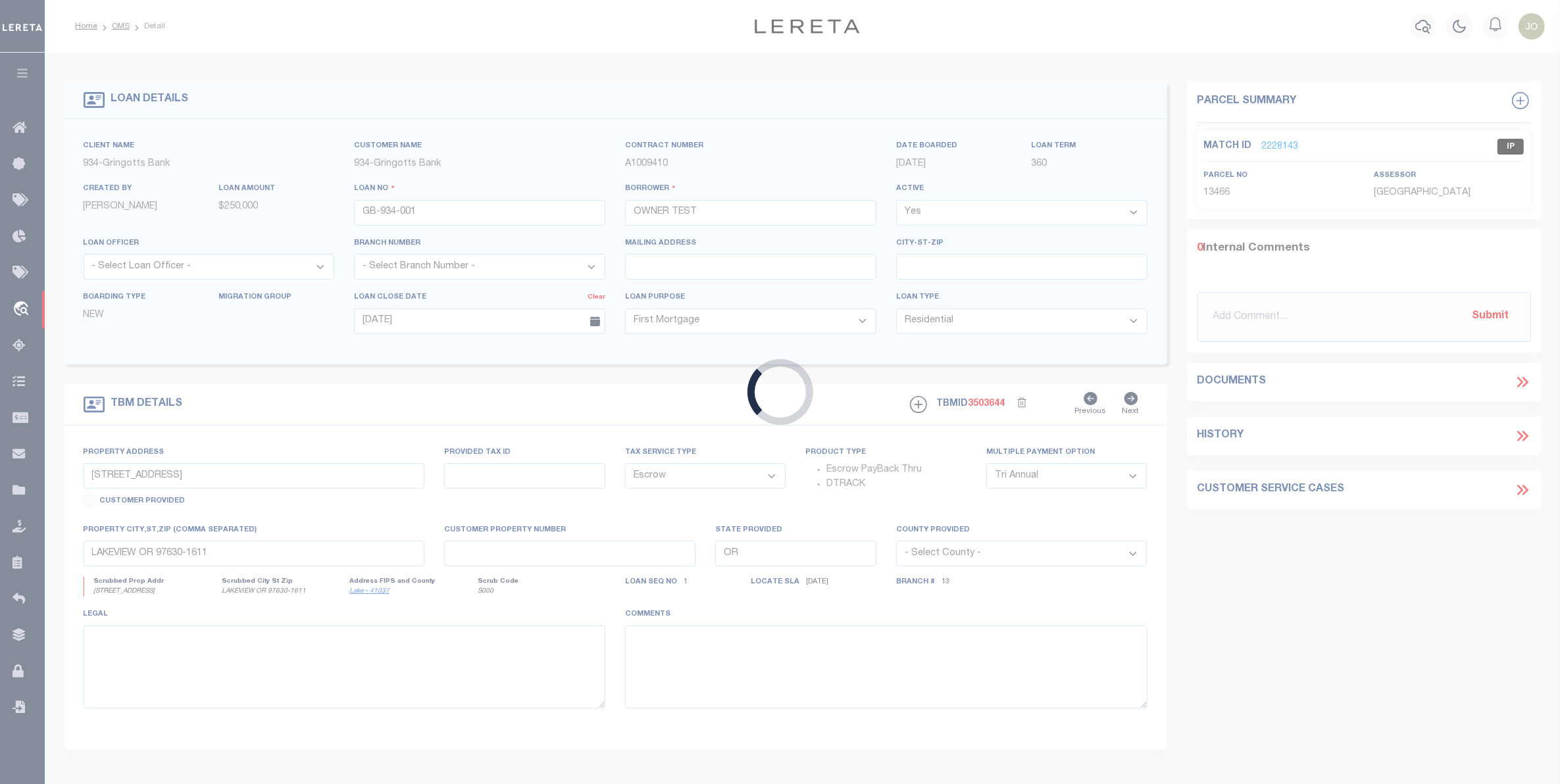
select select
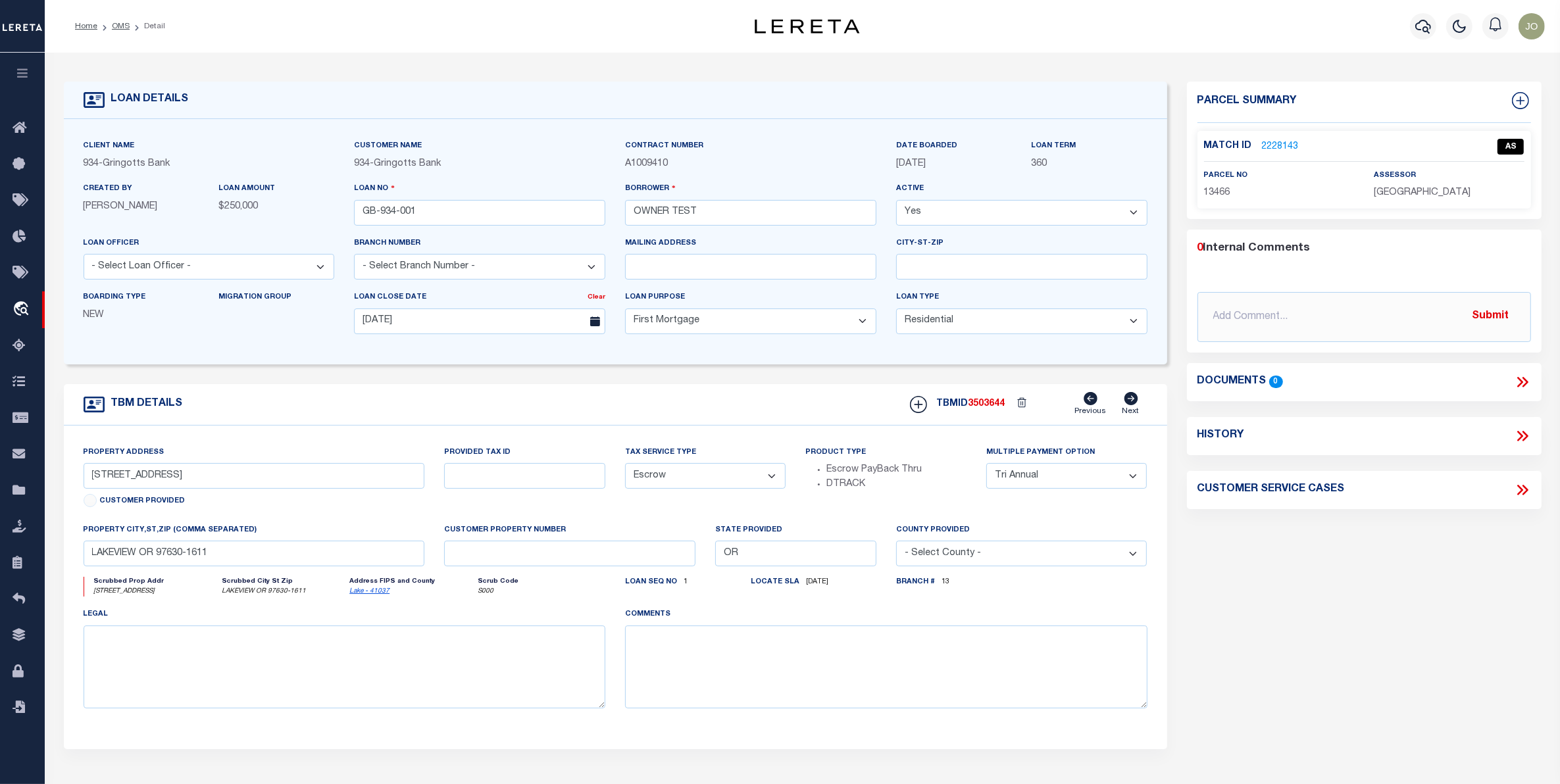
click at [1281, 140] on link "2228143" at bounding box center [1280, 147] width 37 height 14
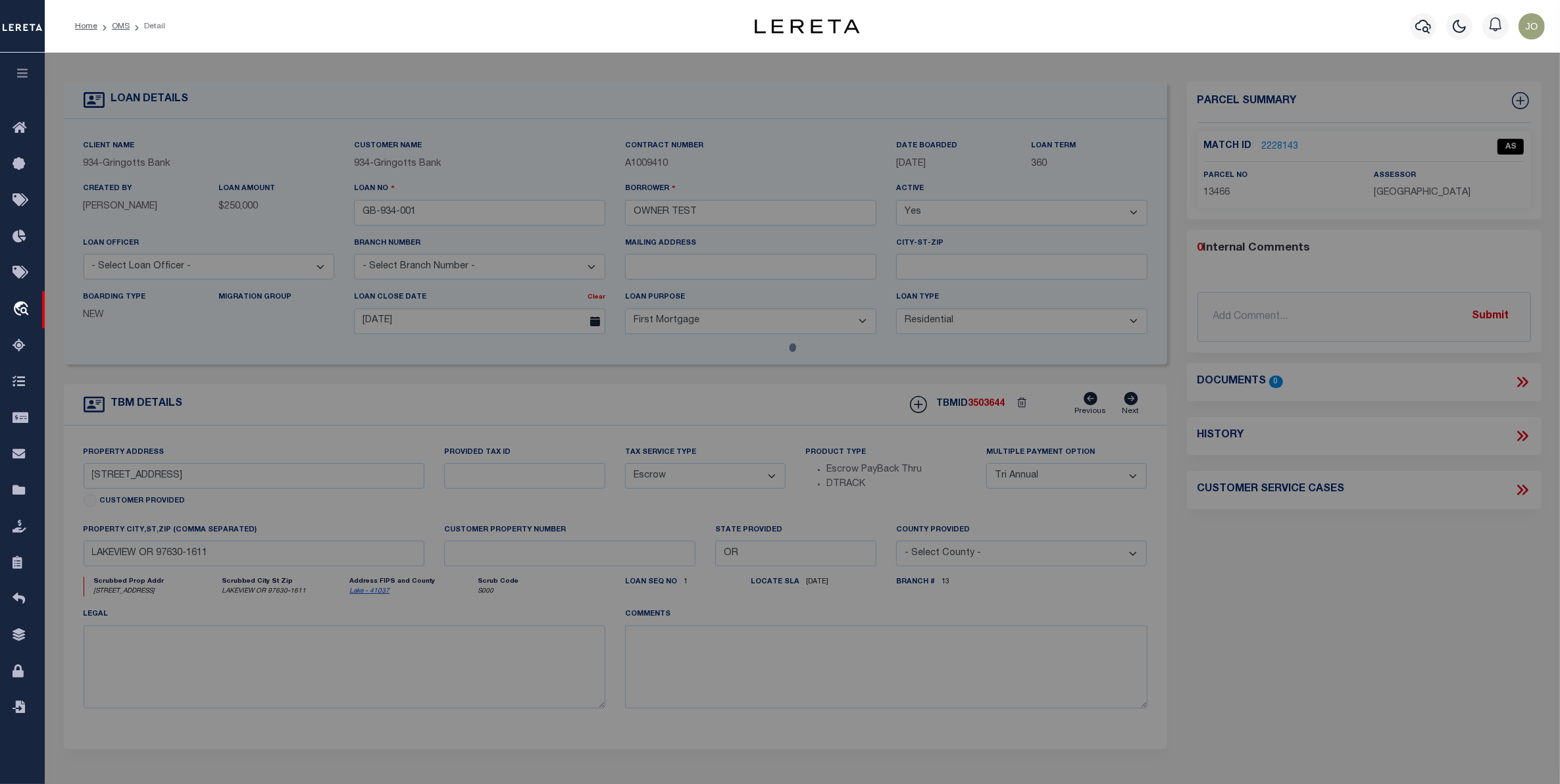
select select "AS"
select select
checkbox input "false"
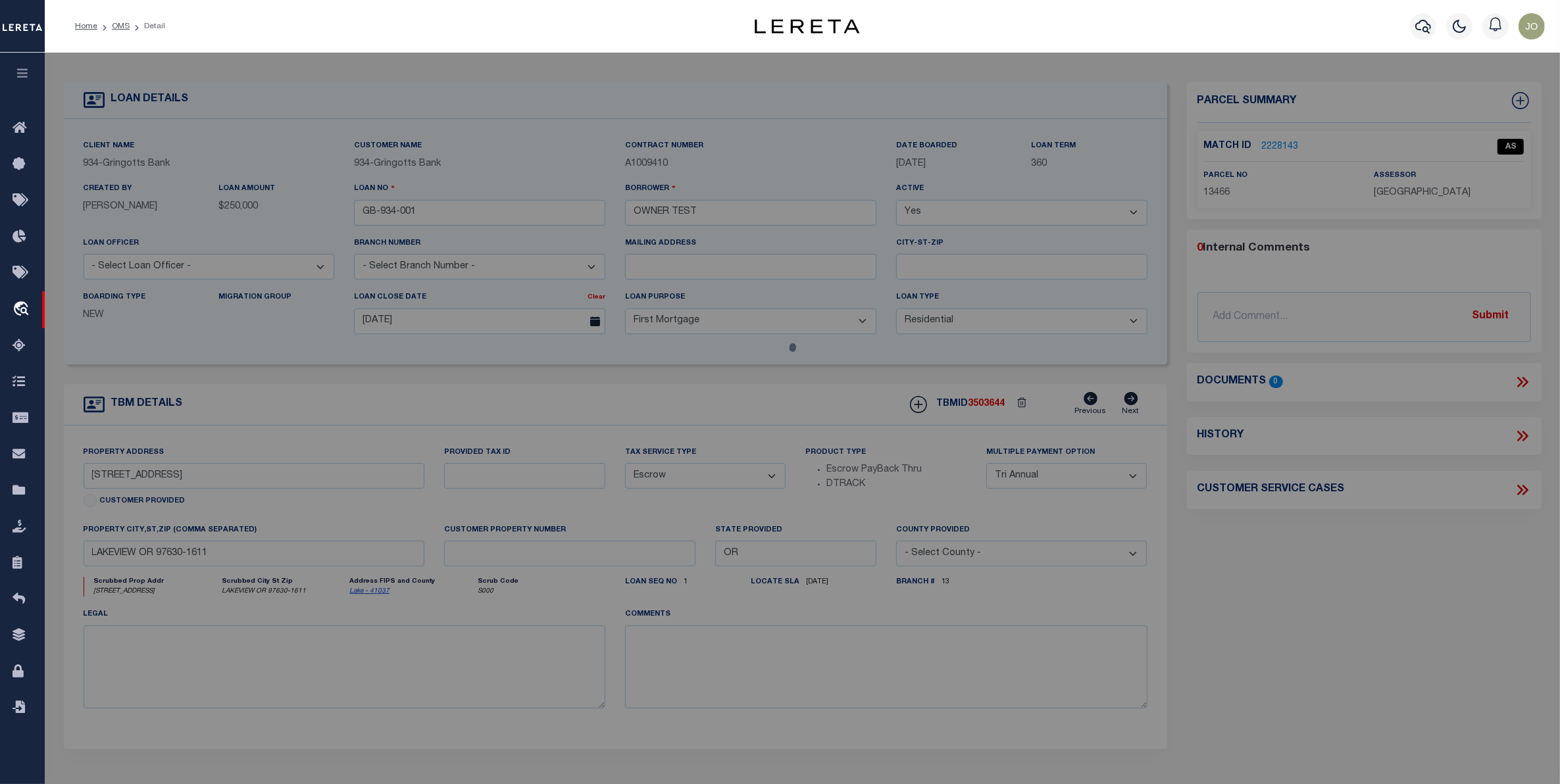
type input "[PERSON_NAME] & [PERSON_NAME]"
select select "ATL"
select select "ADD"
type input "[STREET_ADDRESS]"
type input "LAKEVIEW, OR 97630"
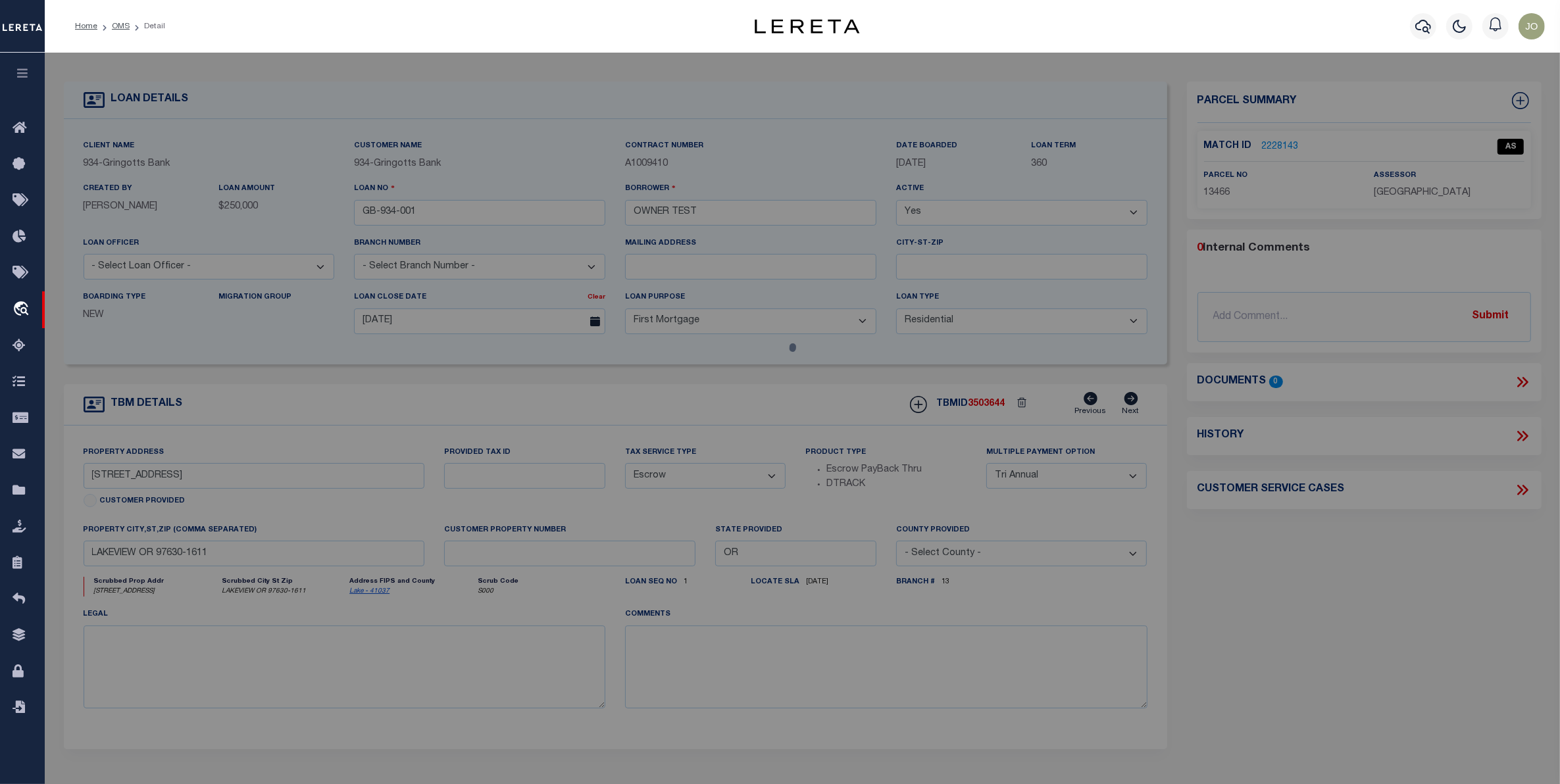
type textarea "SECTION 15 TOWNSHIP 39S RANGE 20E QUARTER CD PRCL 3401 MAPTAX LOT: [VEHICLE_IDE…"
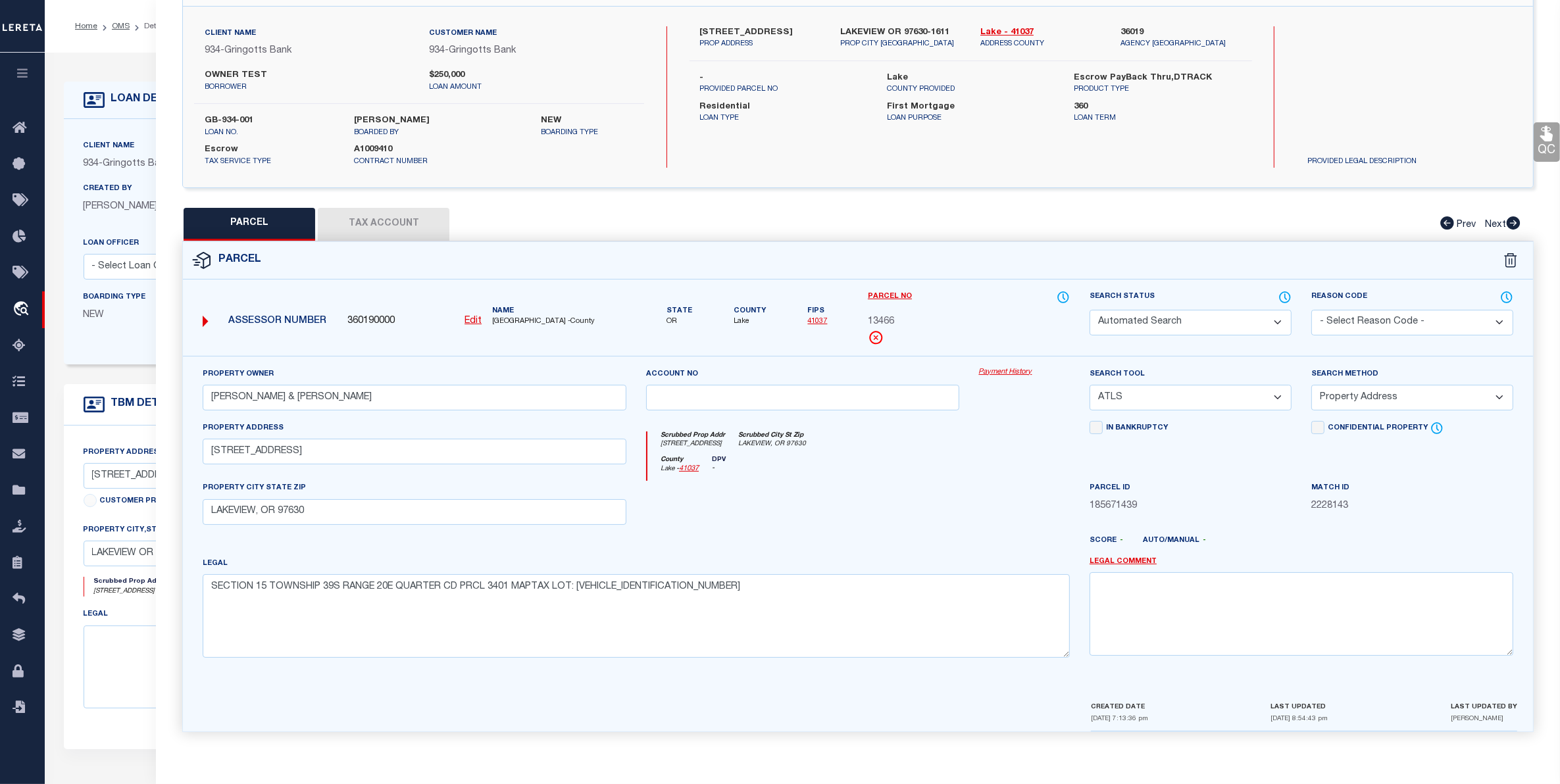
click at [131, 380] on form "LOAN DETAILS Client Name 934 - Gringotts Bank" at bounding box center [615, 441] width 1103 height 719
